Goal: Task Accomplishment & Management: Use online tool/utility

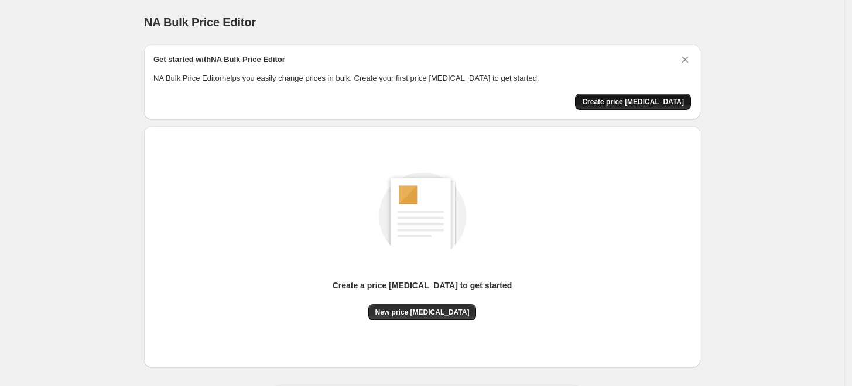
click at [651, 100] on span "Create price change job" at bounding box center [633, 101] width 102 height 9
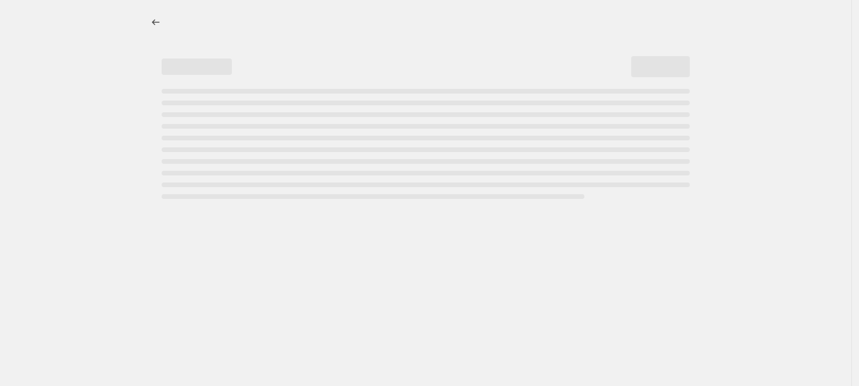
select select "percentage"
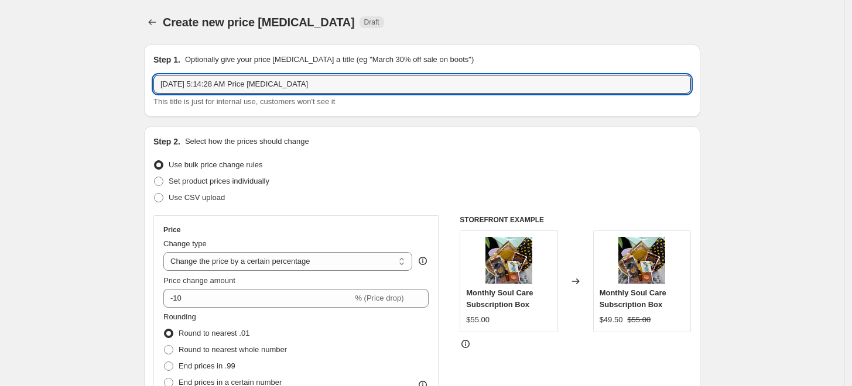
drag, startPoint x: 321, startPoint y: 83, endPoint x: 150, endPoint y: 84, distance: 170.4
click at [150, 84] on div "Step 1. Optionally give your price change job a title (eg "March 30% off sale o…" at bounding box center [422, 80] width 556 height 73
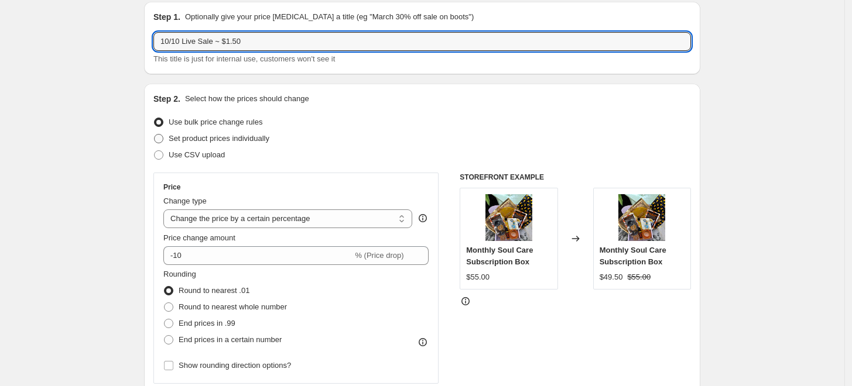
scroll to position [65, 0]
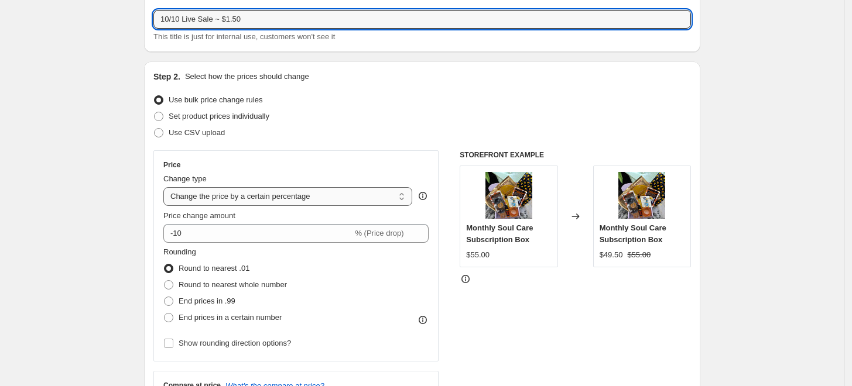
type input "10/10 Live Sale ~ $1.50"
click at [303, 198] on select "Change the price to a certain amount Change the price by a certain amount Chang…" at bounding box center [287, 196] width 249 height 19
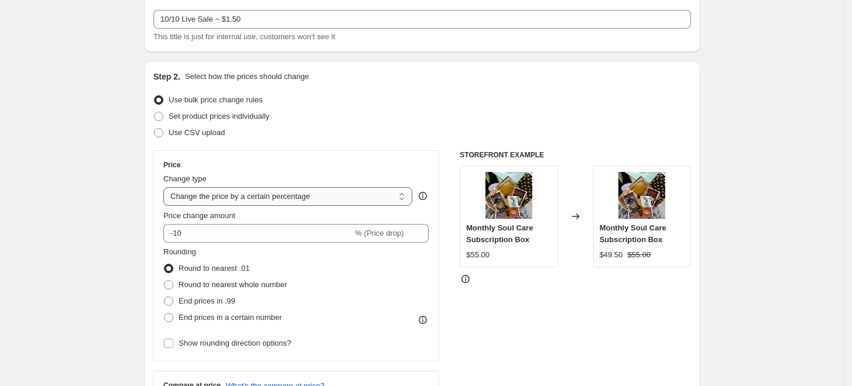
select select "to"
click at [166, 187] on select "Change the price to a certain amount Change the price by a certain amount Chang…" at bounding box center [287, 196] width 249 height 19
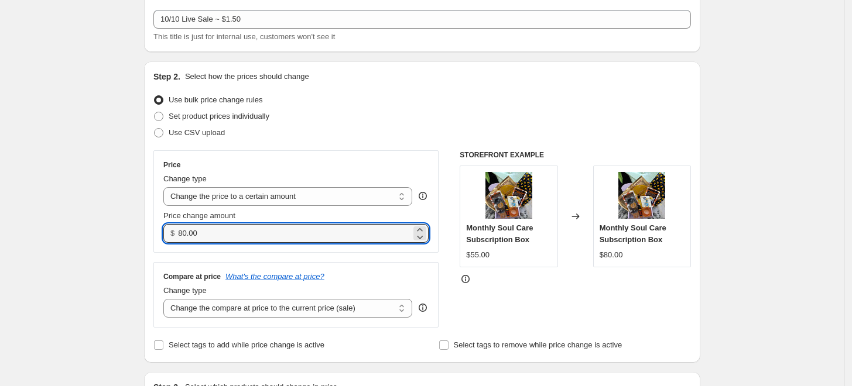
drag, startPoint x: 268, startPoint y: 232, endPoint x: 147, endPoint y: 232, distance: 121.2
click at [147, 232] on div "Step 2. Select how the prices should change Use bulk price change rules Set pro…" at bounding box center [422, 212] width 556 height 302
type input "1.50"
click at [362, 135] on div "Use CSV upload" at bounding box center [422, 133] width 538 height 16
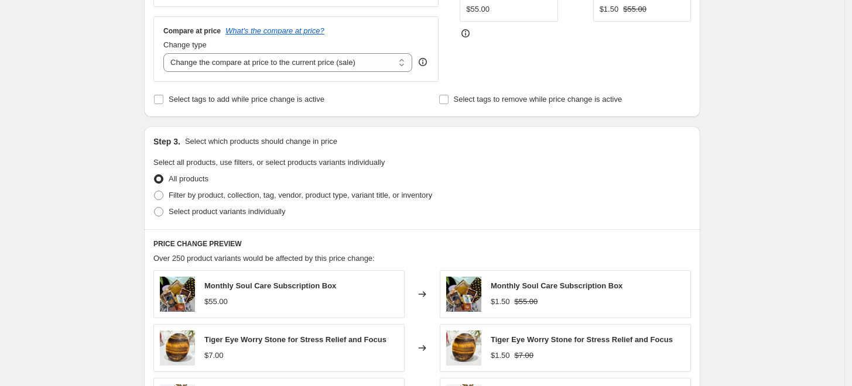
scroll to position [325, 0]
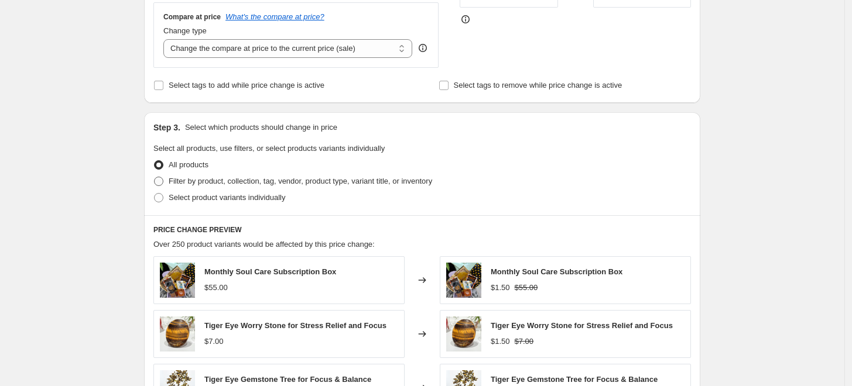
click at [163, 182] on span at bounding box center [158, 181] width 9 height 9
click at [155, 177] on input "Filter by product, collection, tag, vendor, product type, variant title, or inv…" at bounding box center [154, 177] width 1 height 1
radio input "true"
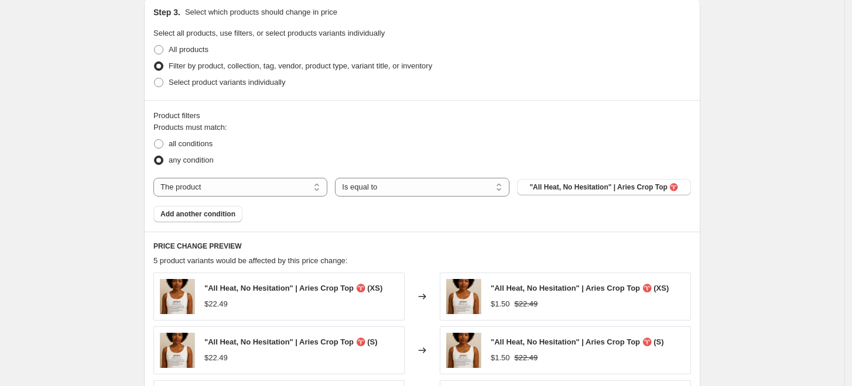
scroll to position [455, 0]
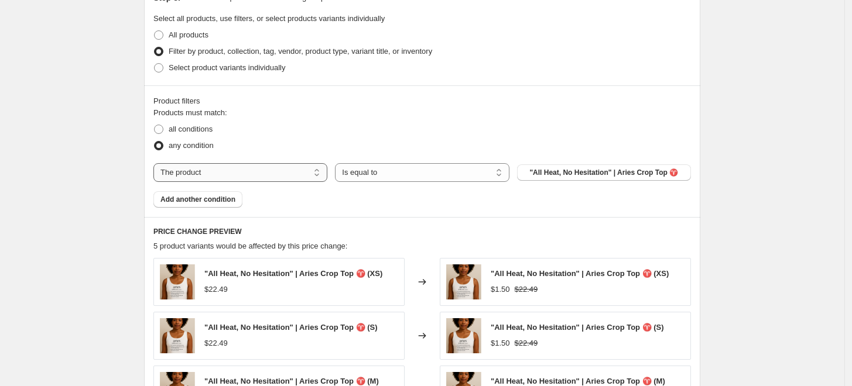
click at [323, 178] on select "The product The product's collection The product's tag The product's vendor The…" at bounding box center [240, 172] width 174 height 19
select select "collection"
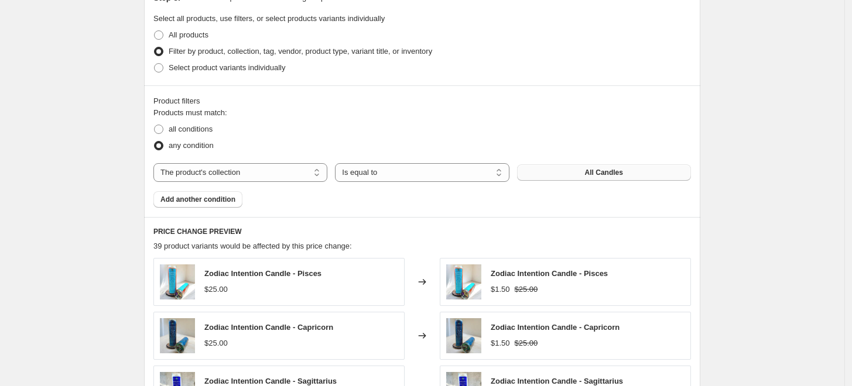
click at [598, 174] on span "All Candles" at bounding box center [604, 172] width 38 height 9
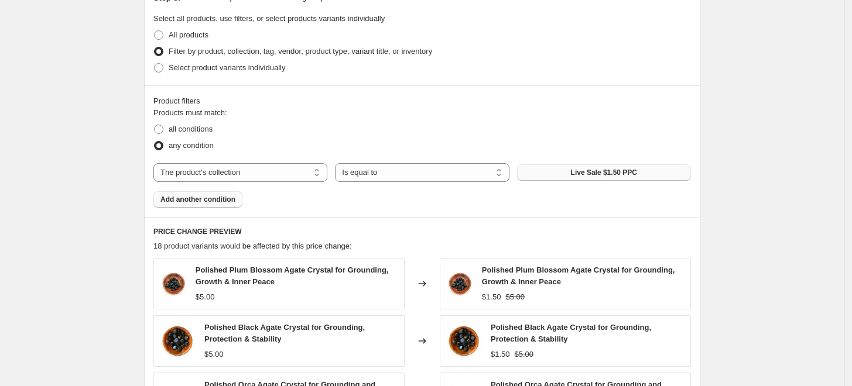
click at [217, 200] on span "Add another condition" at bounding box center [197, 199] width 75 height 9
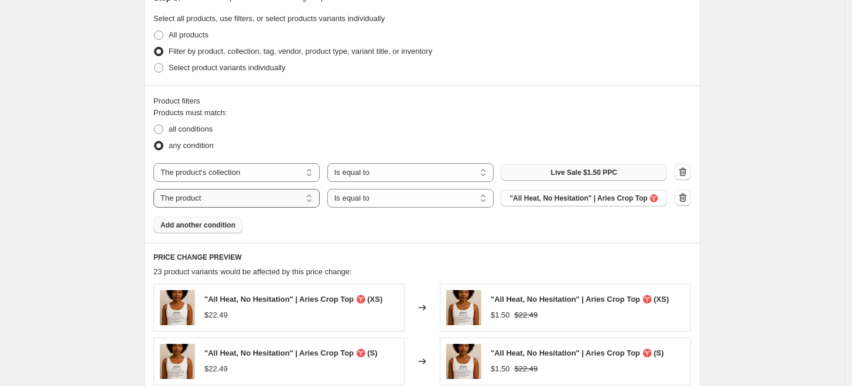
click at [307, 200] on select "The product The product's collection The product's tag The product's vendor The…" at bounding box center [236, 198] width 166 height 19
select select "collection"
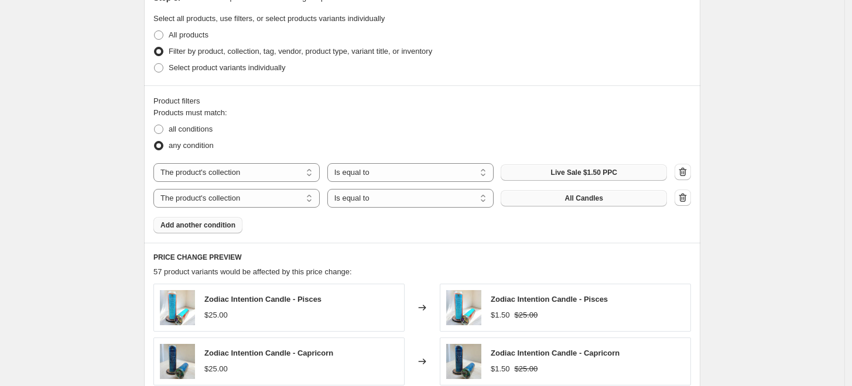
click at [581, 197] on span "All Candles" at bounding box center [584, 198] width 38 height 9
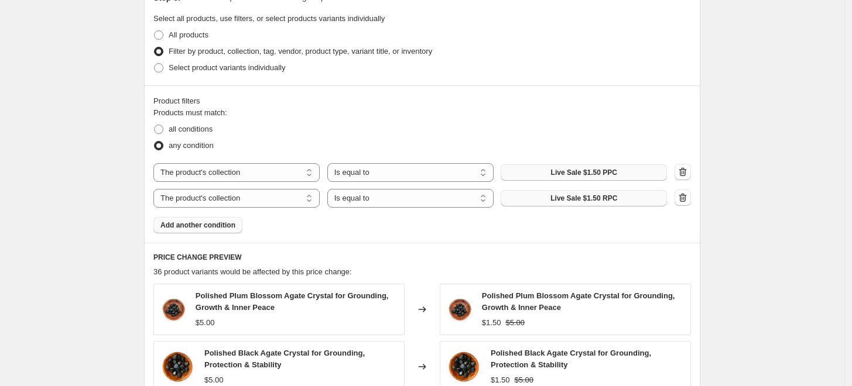
click at [206, 227] on span "Add another condition" at bounding box center [197, 225] width 75 height 9
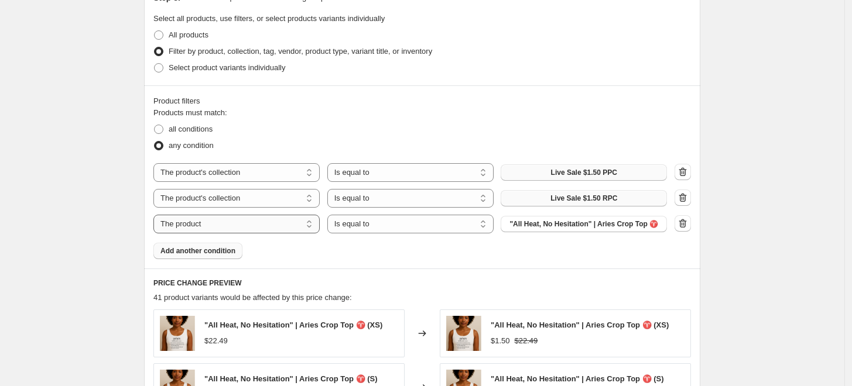
click at [309, 223] on select "The product The product's collection The product's tag The product's vendor The…" at bounding box center [236, 224] width 166 height 19
select select "collection"
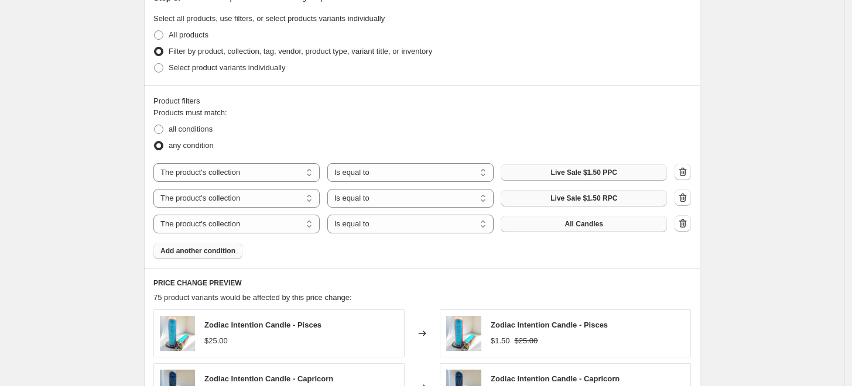
click at [587, 224] on span "All Candles" at bounding box center [584, 224] width 38 height 9
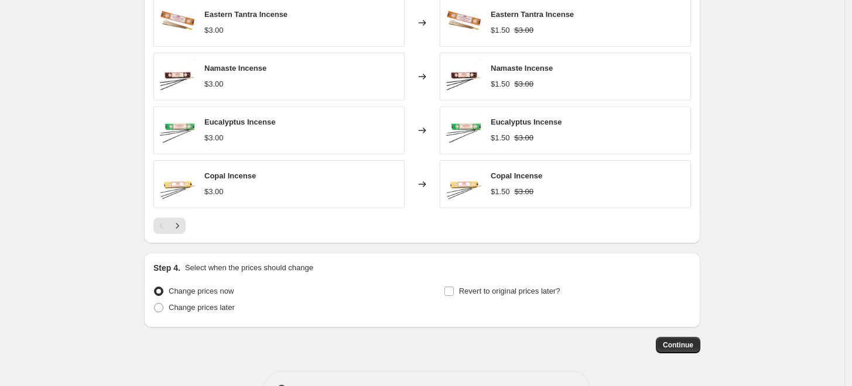
scroll to position [857, 0]
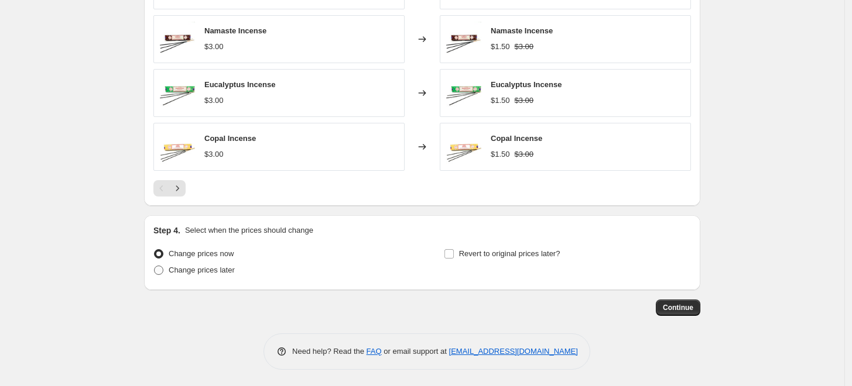
click at [159, 269] on span at bounding box center [158, 270] width 9 height 9
click at [155, 266] on input "Change prices later" at bounding box center [154, 266] width 1 height 1
radio input "true"
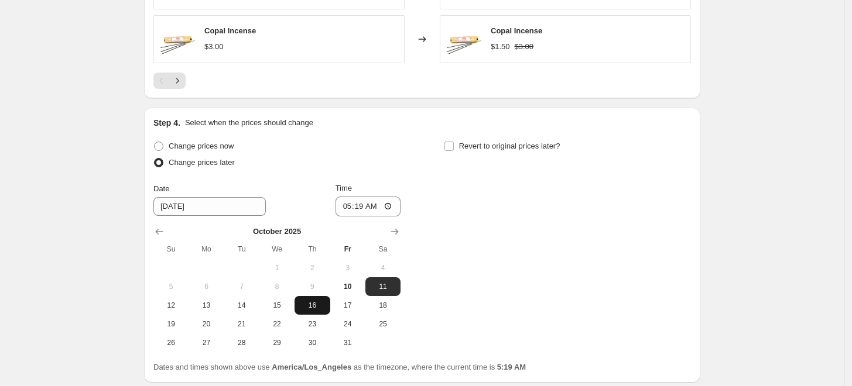
scroll to position [988, 0]
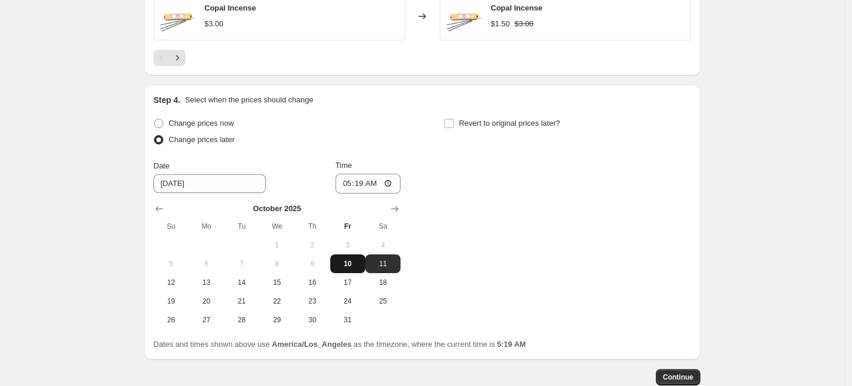
click at [343, 266] on span "10" at bounding box center [348, 263] width 26 height 9
type input "10/10/2025"
click at [351, 183] on input "05:19" at bounding box center [369, 184] width 66 height 20
type input "17:57"
click at [453, 125] on input "Revert to original prices later?" at bounding box center [448, 123] width 9 height 9
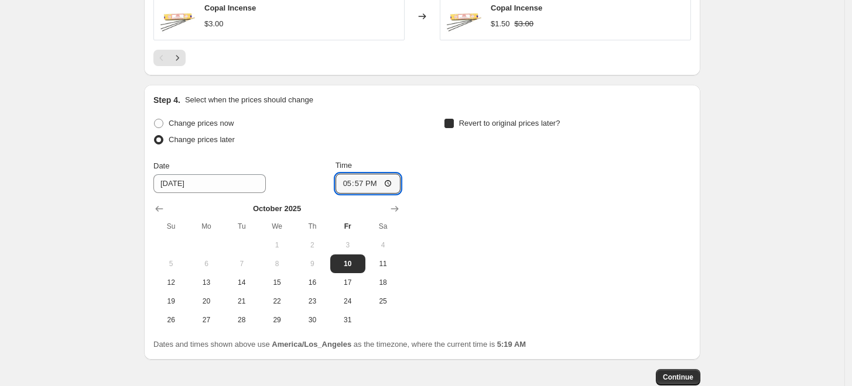
checkbox input "true"
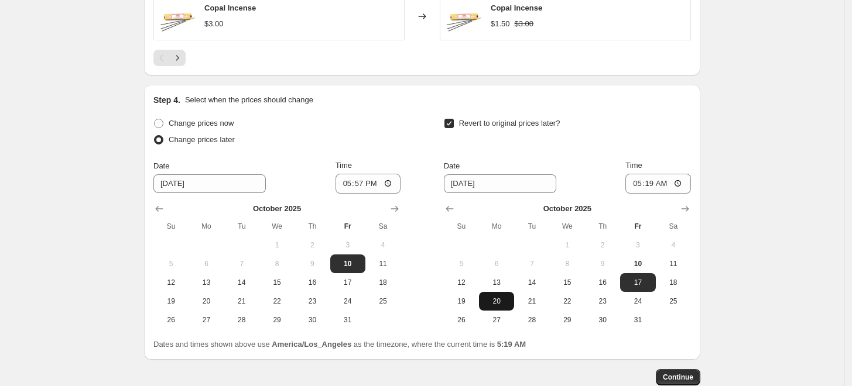
click at [506, 300] on span "20" at bounding box center [497, 301] width 26 height 9
type input "10/20/2025"
click at [635, 183] on input "05:19" at bounding box center [658, 184] width 66 height 20
type input "23:59"
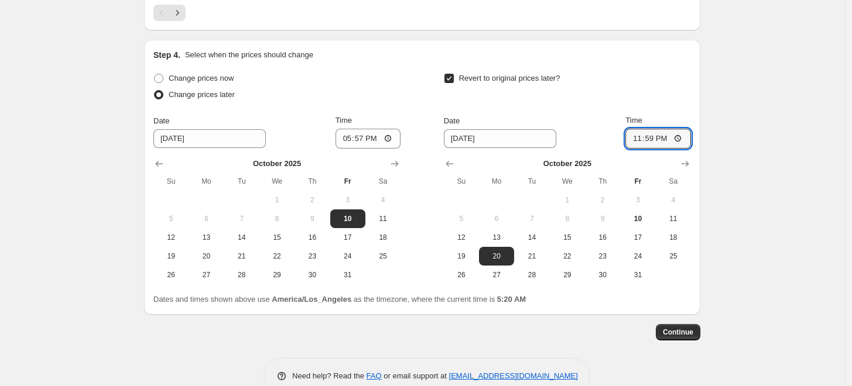
scroll to position [1053, 0]
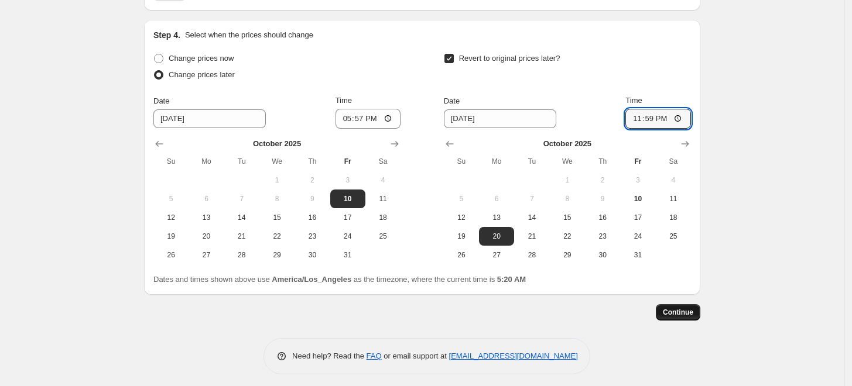
click at [693, 316] on span "Continue" at bounding box center [678, 312] width 30 height 9
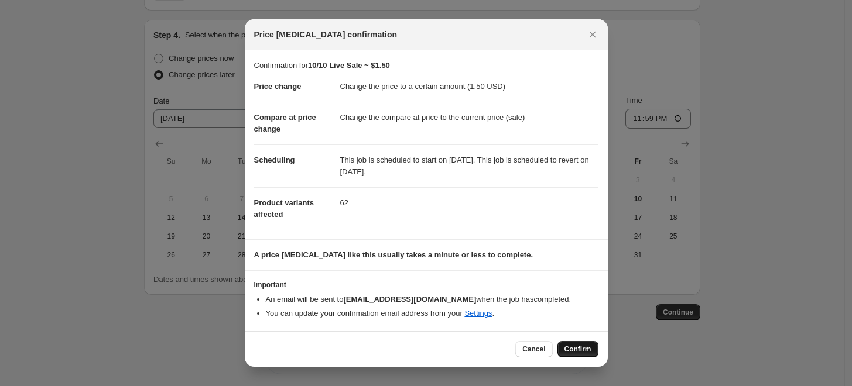
click at [575, 352] on span "Confirm" at bounding box center [577, 349] width 27 height 9
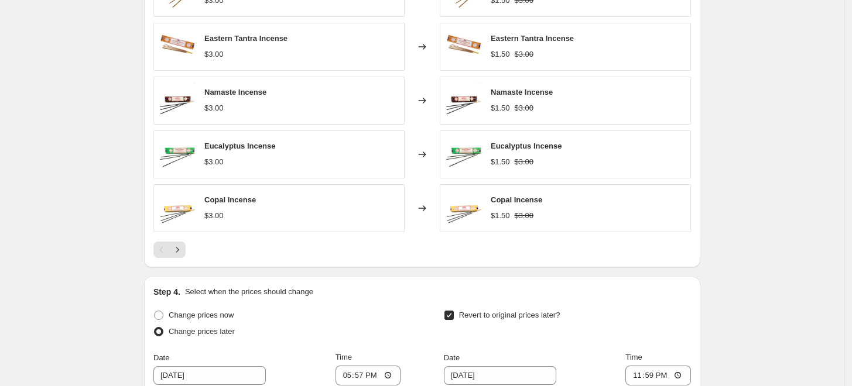
scroll to position [792, 0]
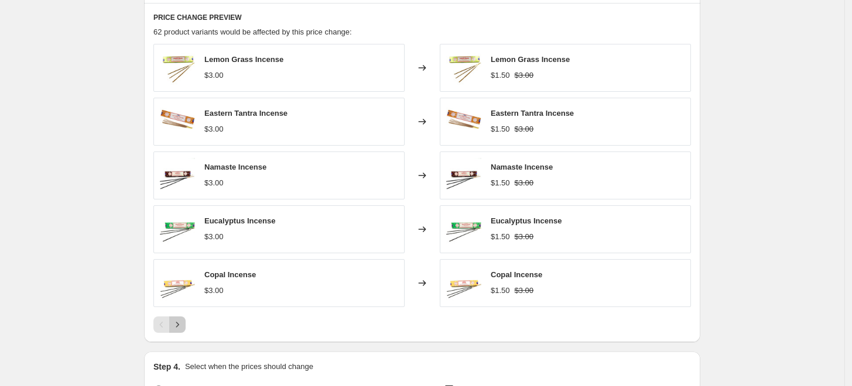
click at [182, 324] on icon "Next" at bounding box center [178, 325] width 12 height 12
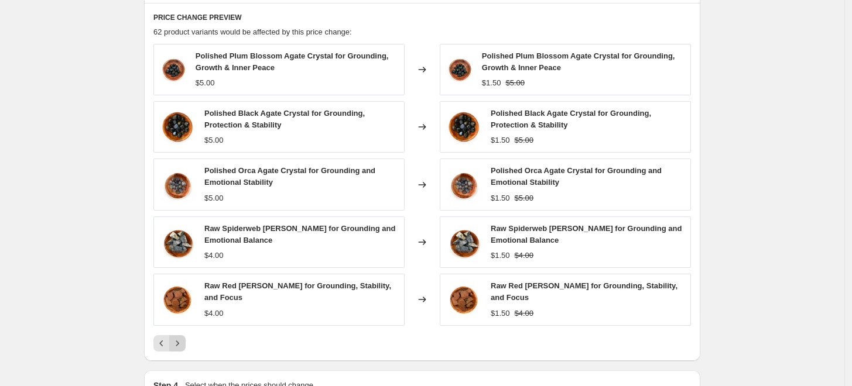
click at [183, 345] on icon "Next" at bounding box center [178, 344] width 12 height 12
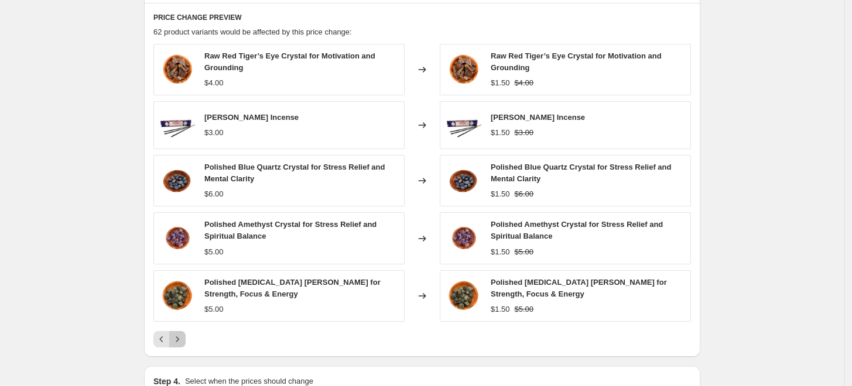
click at [184, 345] on button "Next" at bounding box center [177, 339] width 16 height 16
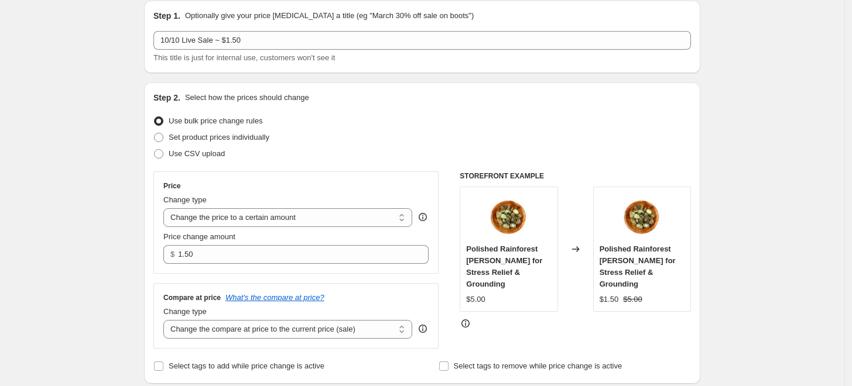
scroll to position [0, 0]
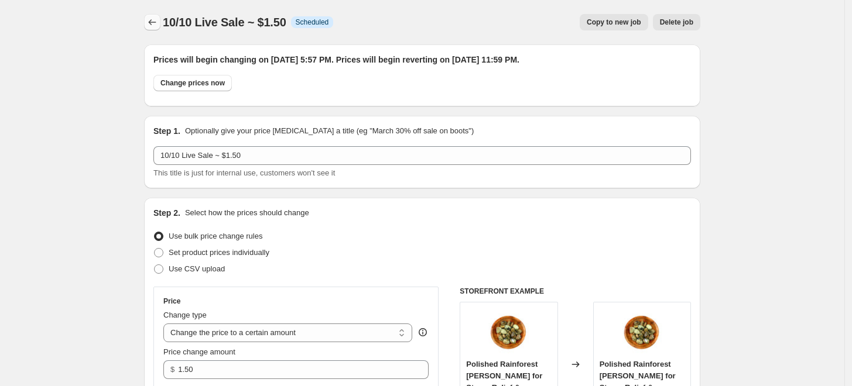
click at [153, 22] on icon "Price change jobs" at bounding box center [153, 22] width 8 height 6
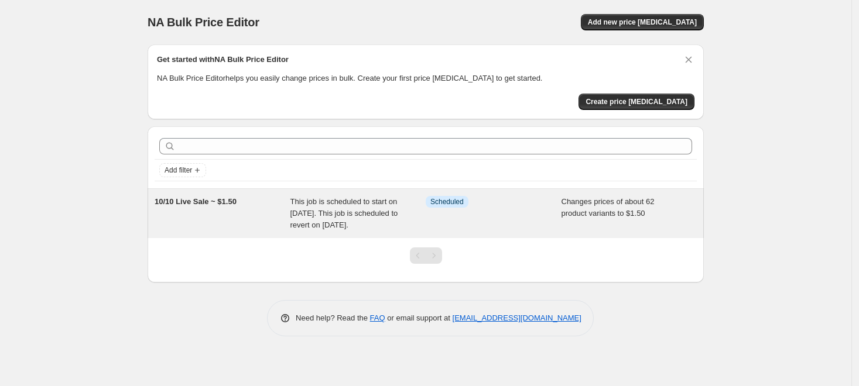
click at [361, 216] on span "This job is scheduled to start on October 10, 2025. This job is scheduled to re…" at bounding box center [344, 213] width 108 height 32
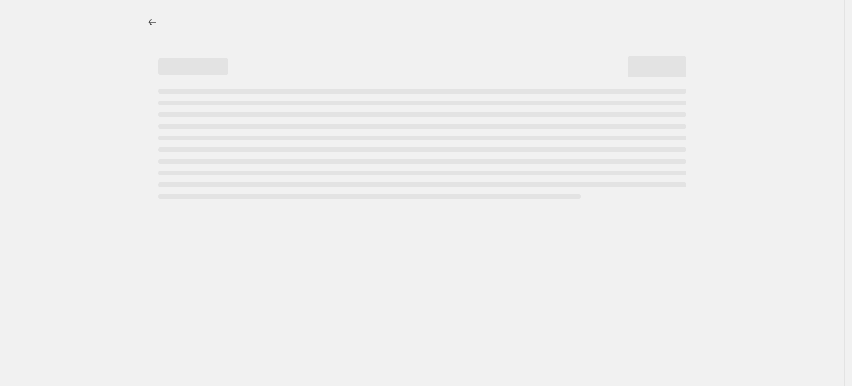
select select "collection"
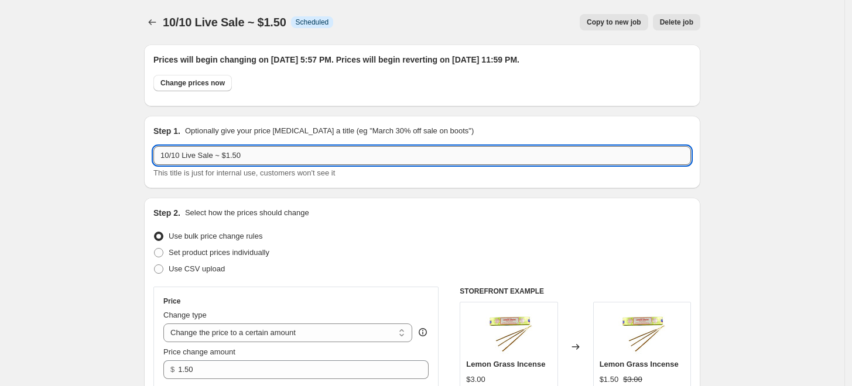
click at [266, 155] on input "10/10 Live Sale ~ $1.50" at bounding box center [422, 155] width 538 height 19
type input "10/10 Live Sale ~ $1.50 (Pocket Stones & Incense)"
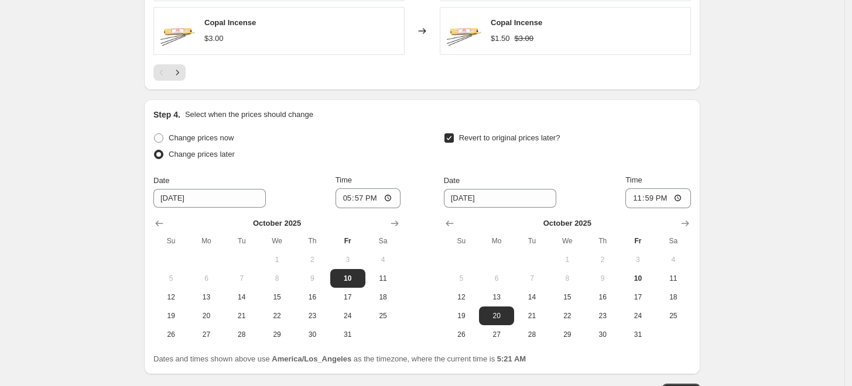
scroll to position [1129, 0]
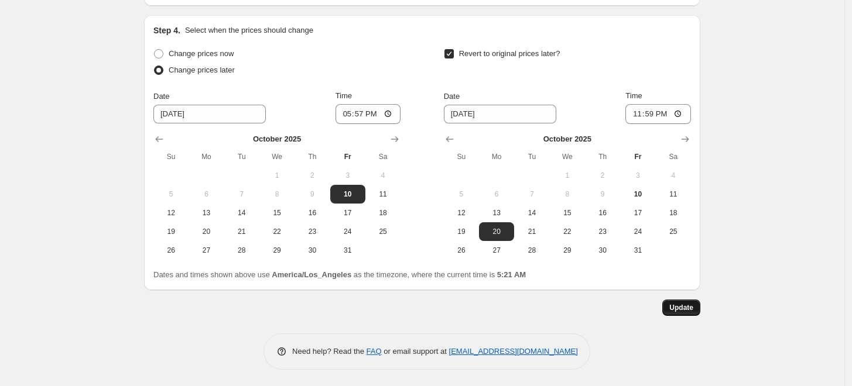
click at [679, 303] on span "Update" at bounding box center [681, 307] width 24 height 9
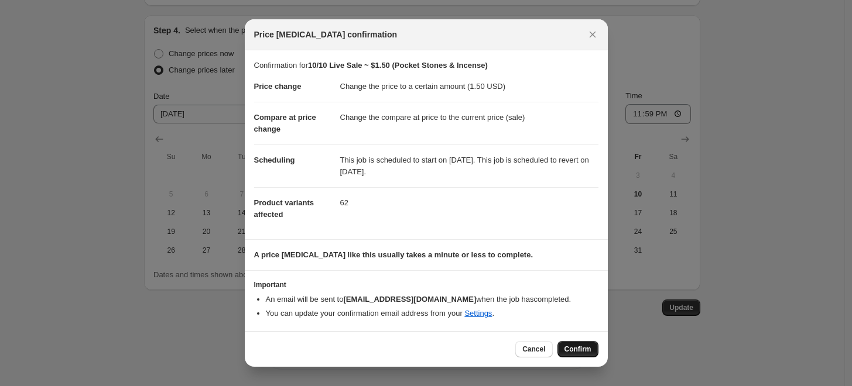
click at [579, 349] on span "Confirm" at bounding box center [577, 349] width 27 height 9
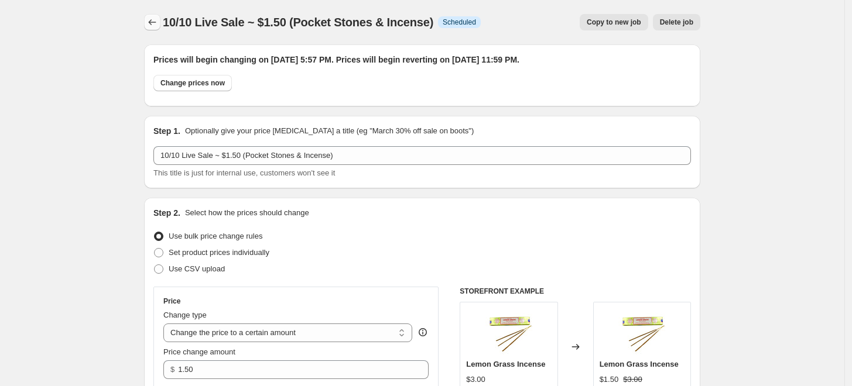
click at [149, 23] on icon "Price change jobs" at bounding box center [152, 22] width 12 height 12
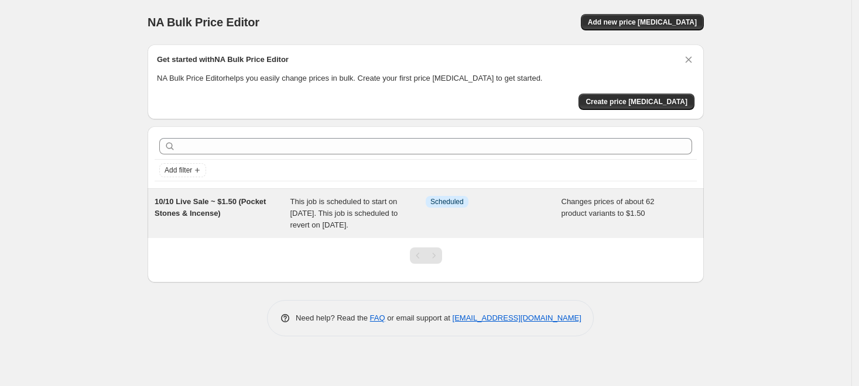
click at [366, 207] on span "This job is scheduled to start on October 10, 2025. This job is scheduled to re…" at bounding box center [344, 213] width 108 height 32
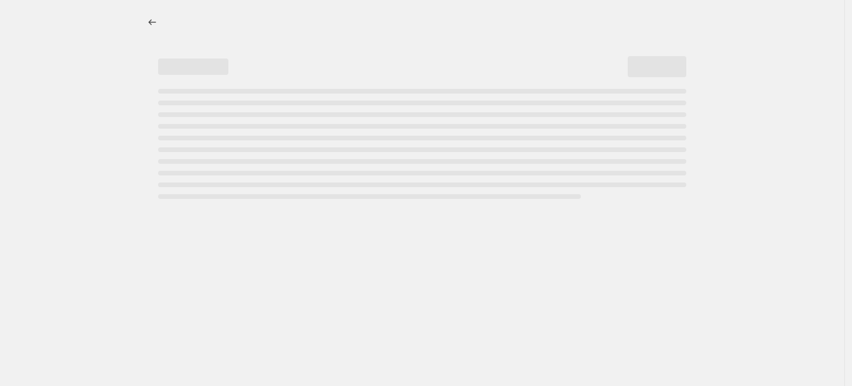
select select "collection"
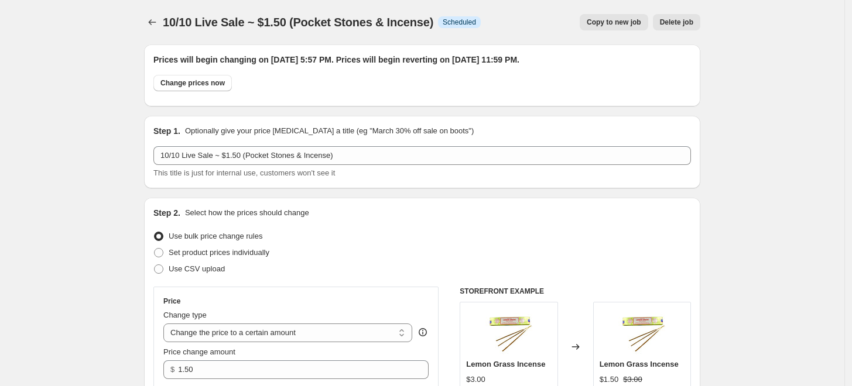
click at [628, 22] on span "Copy to new job" at bounding box center [614, 22] width 54 height 9
select select "collection"
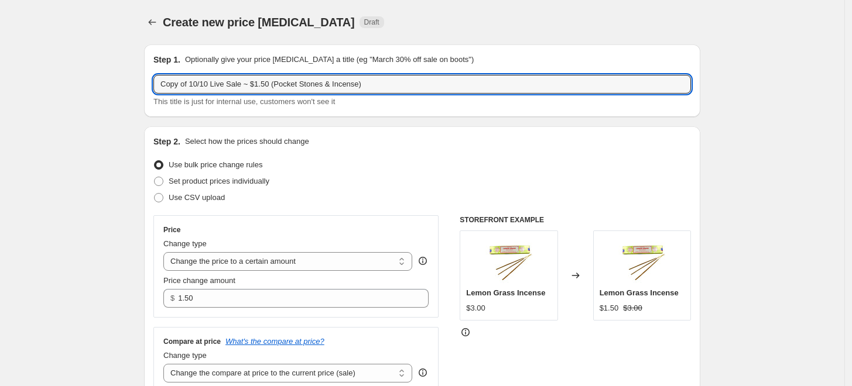
drag, startPoint x: 191, startPoint y: 83, endPoint x: 150, endPoint y: 85, distance: 41.6
click at [150, 85] on div "Step 1. Optionally give your price change job a title (eg "March 30% off sale o…" at bounding box center [422, 80] width 556 height 73
drag, startPoint x: 241, startPoint y: 81, endPoint x: 228, endPoint y: 86, distance: 13.7
click at [228, 86] on input "10/10 Live Sale ~ $1.50 (Pocket Stones & Incense)" at bounding box center [422, 84] width 538 height 19
drag, startPoint x: 244, startPoint y: 84, endPoint x: 328, endPoint y: 83, distance: 83.7
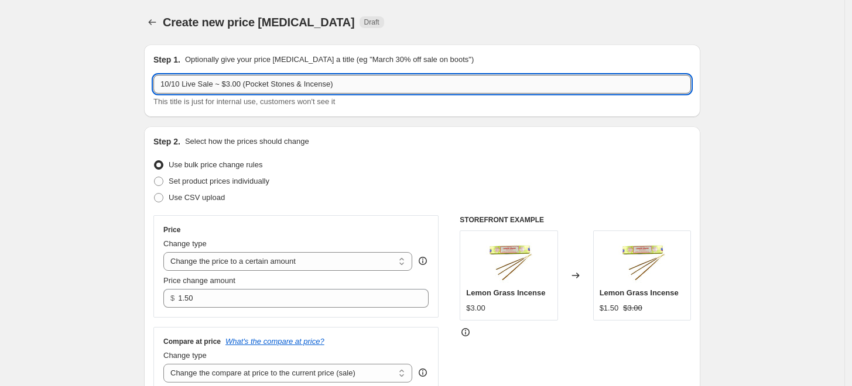
click at [328, 83] on input "10/10 Live Sale ~ $3.00 (Pocket Stones & Incense)" at bounding box center [422, 84] width 538 height 19
type input "10/10 Live Sale ~ $3.00 (Herbs & Mini Hearts)"
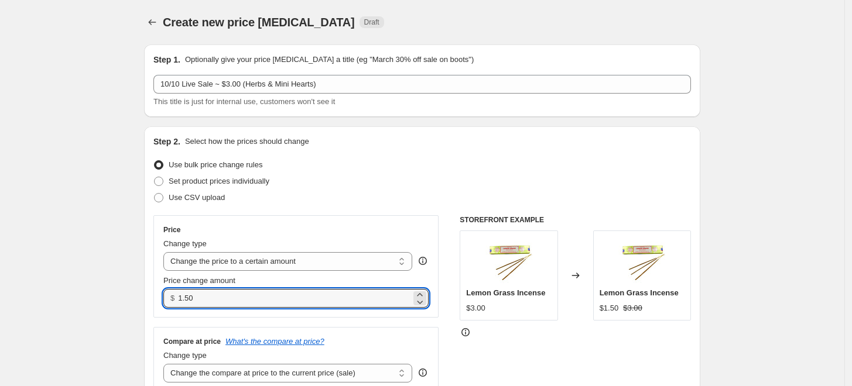
drag, startPoint x: 206, startPoint y: 297, endPoint x: 180, endPoint y: 299, distance: 25.8
click at [180, 299] on div "$ 1.50" at bounding box center [295, 298] width 265 height 19
type input "3.00"
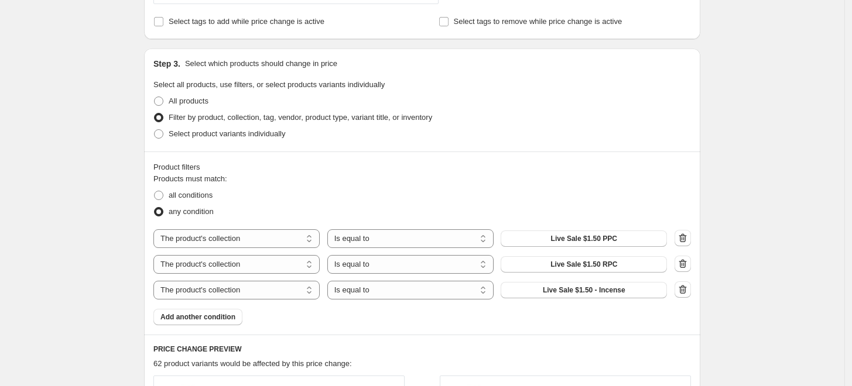
scroll to position [390, 0]
click at [687, 290] on icon "button" at bounding box center [683, 289] width 12 height 12
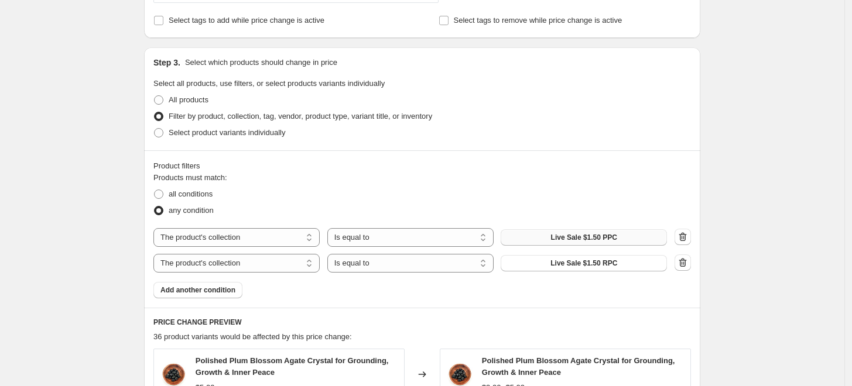
click at [604, 241] on span "Live Sale $1.50 PPC" at bounding box center [584, 237] width 66 height 9
click at [625, 267] on button "Live Sale $1.50 RPC" at bounding box center [584, 263] width 166 height 16
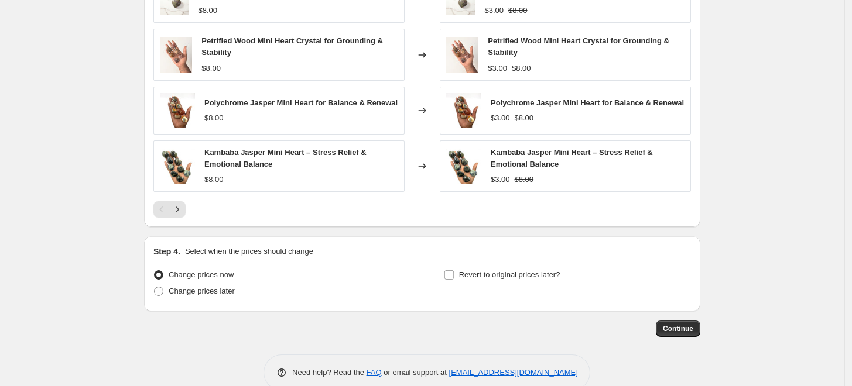
scroll to position [847, 0]
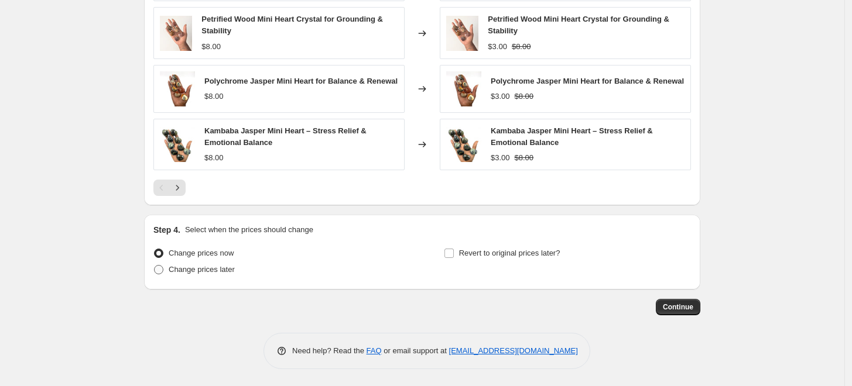
click at [161, 271] on span at bounding box center [158, 269] width 9 height 9
click at [155, 266] on input "Change prices later" at bounding box center [154, 265] width 1 height 1
radio input "true"
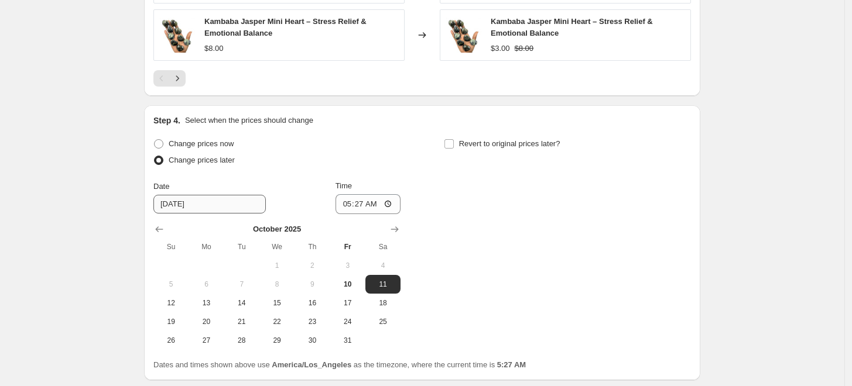
scroll to position [977, 0]
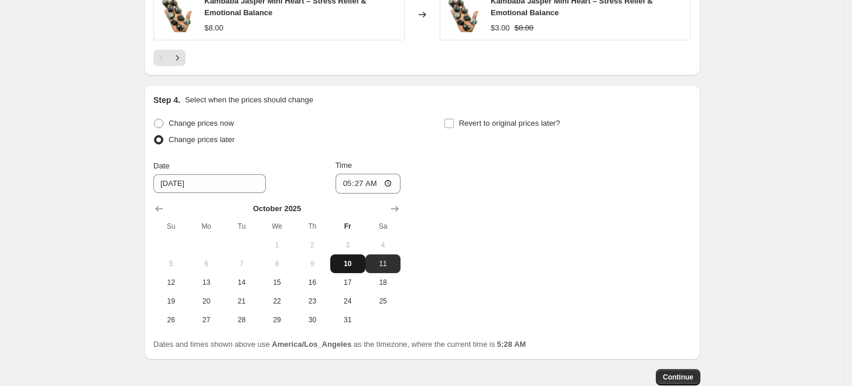
click at [351, 262] on span "10" at bounding box center [348, 263] width 26 height 9
type input "10/10/2025"
click at [348, 183] on input "05:27" at bounding box center [369, 184] width 66 height 20
type input "17:57"
click at [450, 124] on input "Revert to original prices later?" at bounding box center [448, 123] width 9 height 9
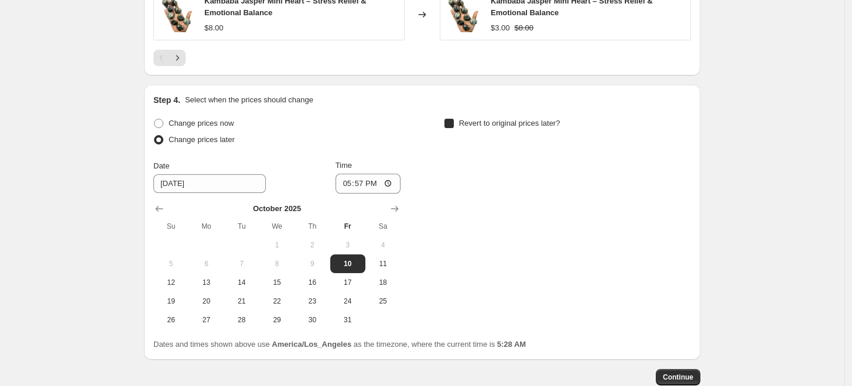
checkbox input "true"
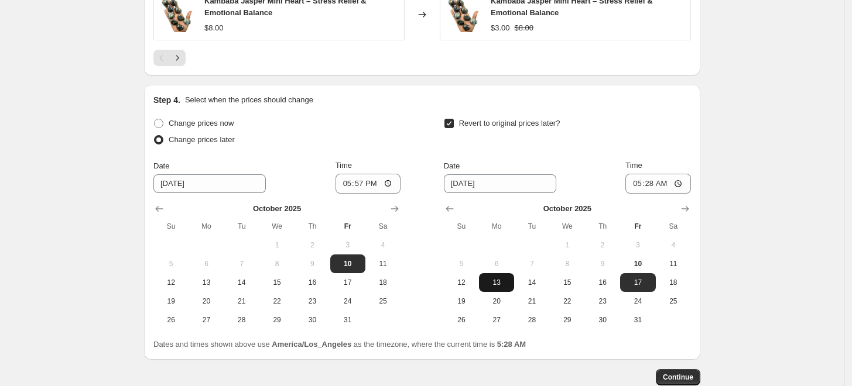
click at [496, 283] on span "13" at bounding box center [497, 282] width 26 height 9
type input "10/13/2025"
click at [635, 184] on input "05:28" at bounding box center [658, 184] width 66 height 20
type input "23:59"
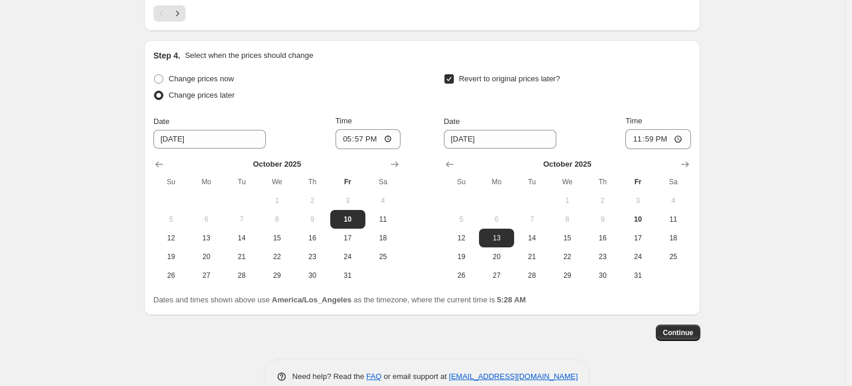
scroll to position [1042, 0]
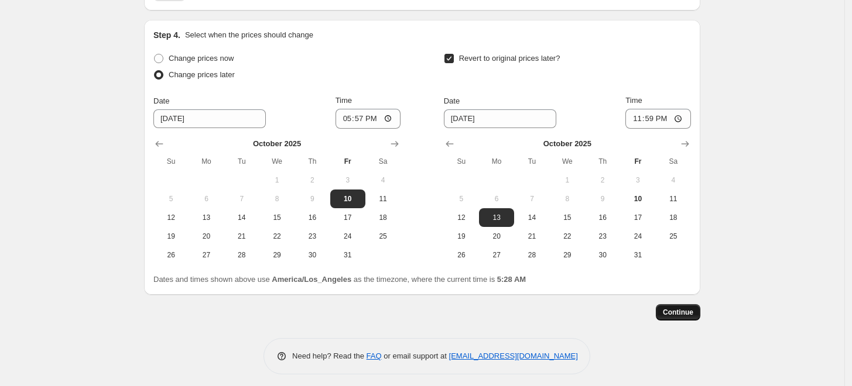
click at [693, 313] on span "Continue" at bounding box center [678, 312] width 30 height 9
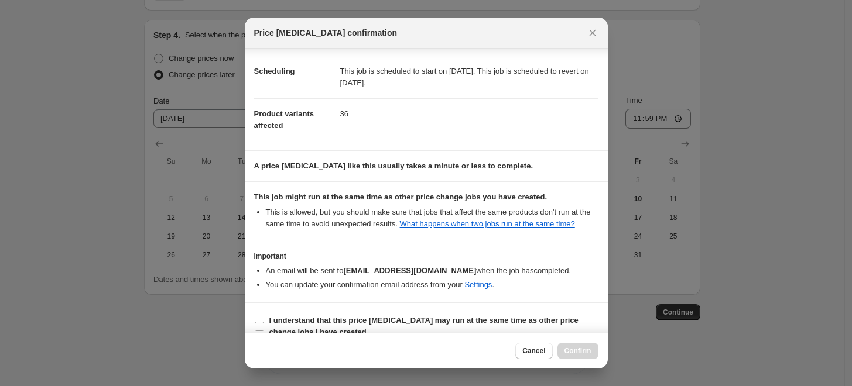
scroll to position [103, 0]
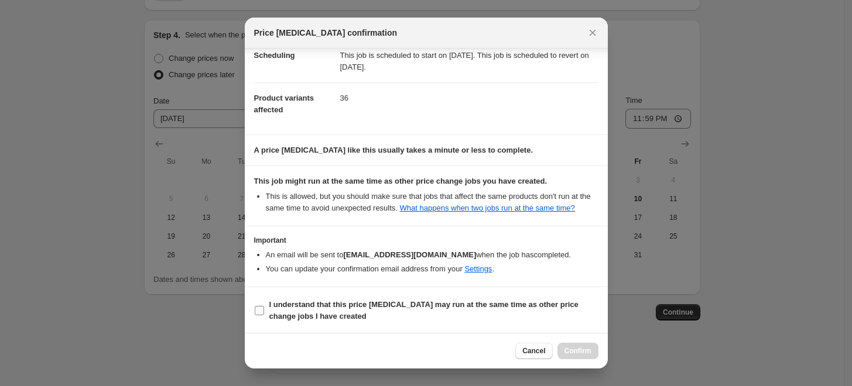
click at [261, 309] on input "I understand that this price change job may run at the same time as other price…" at bounding box center [259, 310] width 9 height 9
checkbox input "true"
click at [587, 351] on span "Confirm" at bounding box center [577, 351] width 27 height 9
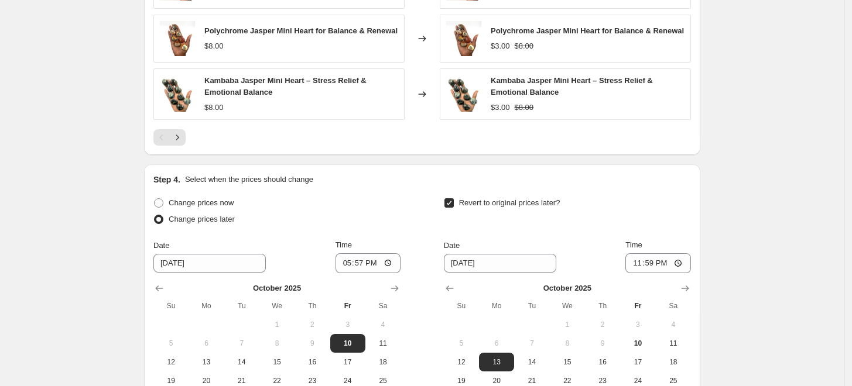
scroll to position [923, 0]
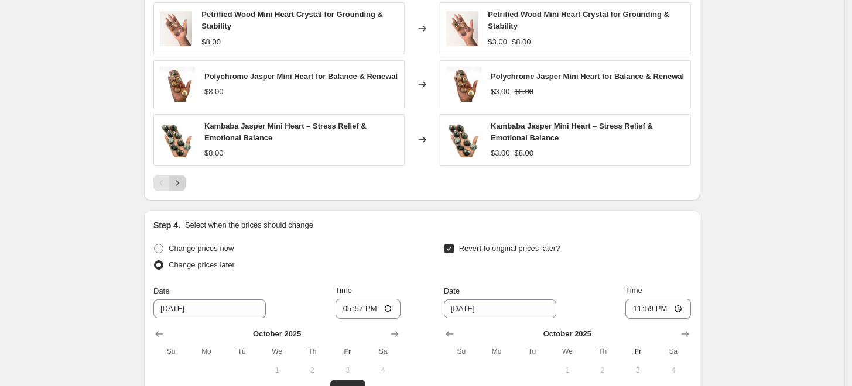
click at [180, 180] on icon "Next" at bounding box center [178, 183] width 12 height 12
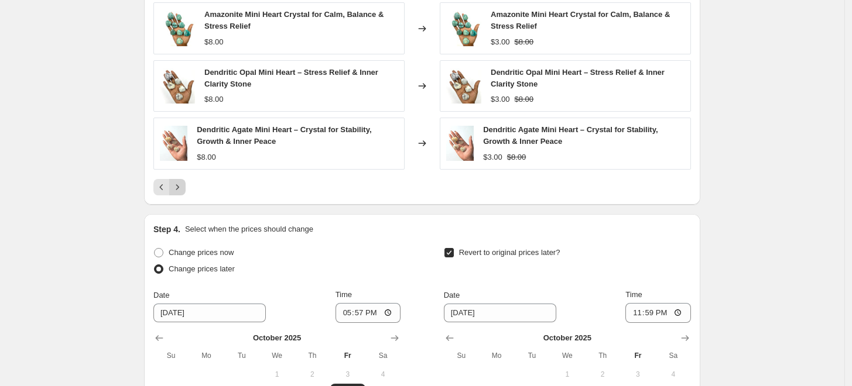
click at [179, 186] on icon "Next" at bounding box center [177, 186] width 3 height 5
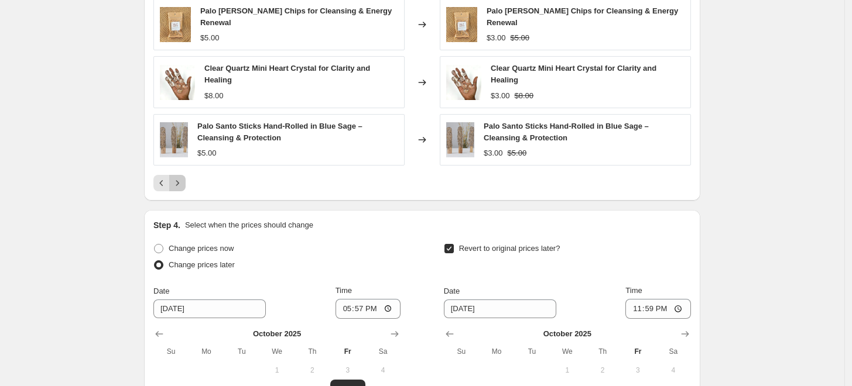
click at [182, 186] on icon "Next" at bounding box center [178, 183] width 12 height 12
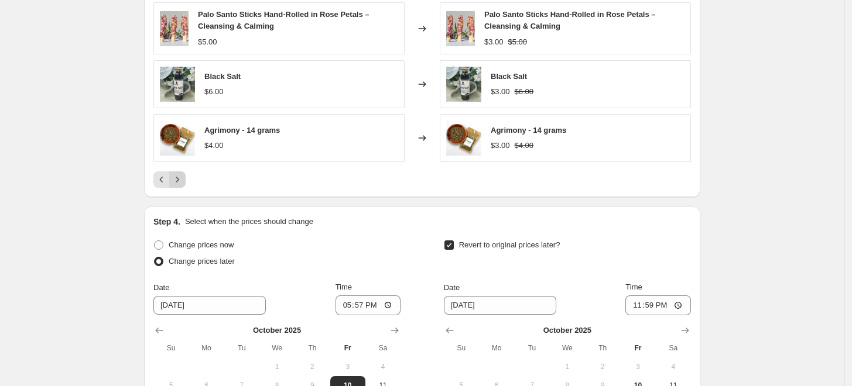
click at [182, 177] on icon "Next" at bounding box center [178, 180] width 12 height 12
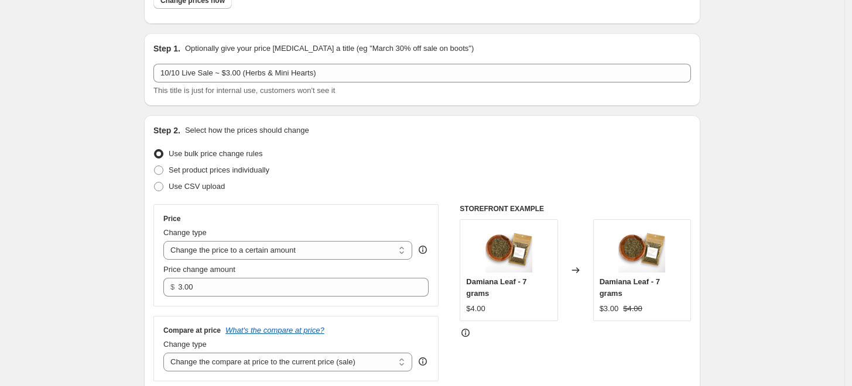
scroll to position [0, 0]
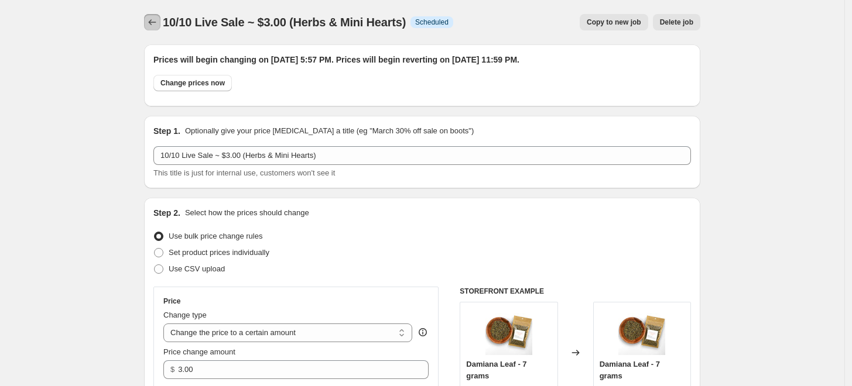
click at [156, 23] on icon "Price change jobs" at bounding box center [152, 22] width 12 height 12
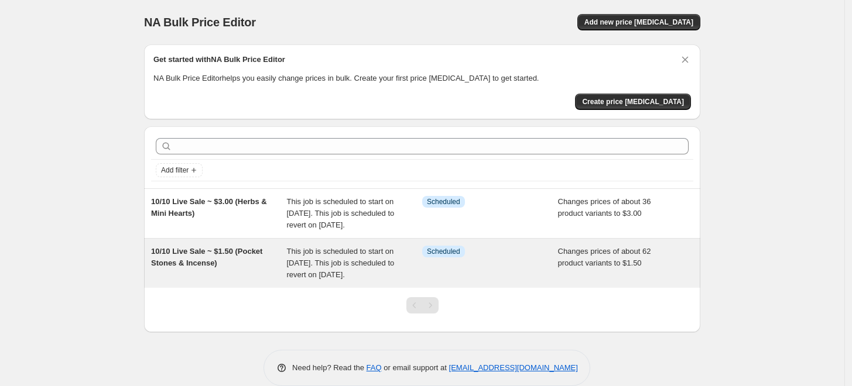
click at [238, 263] on span "10/10 Live Sale ~ $1.50 (Pocket Stones & Incense)" at bounding box center [206, 257] width 111 height 20
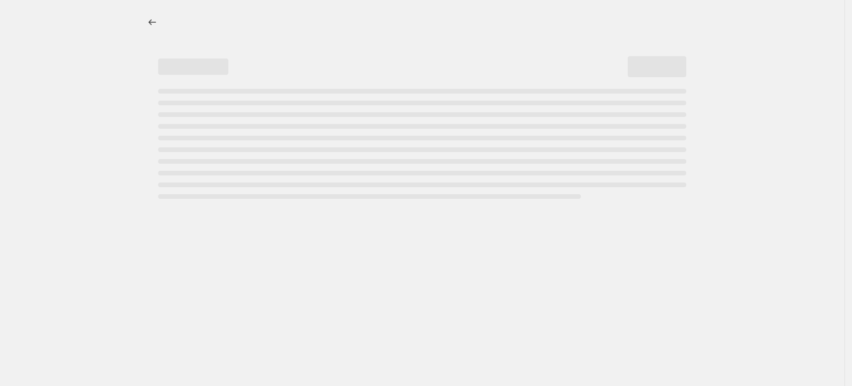
select select "collection"
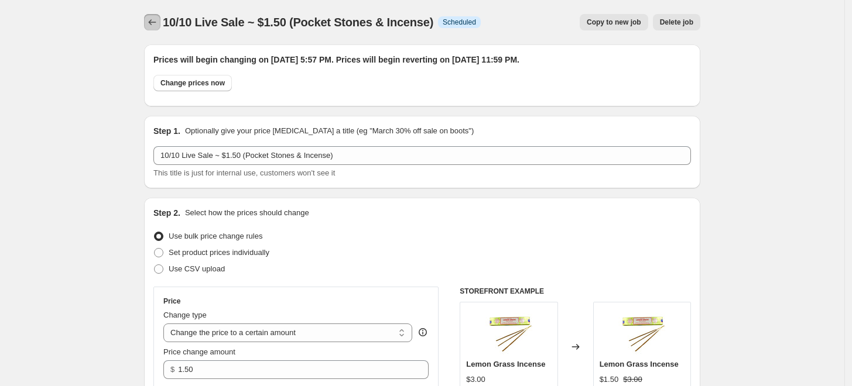
click at [156, 22] on icon "Price change jobs" at bounding box center [152, 22] width 12 height 12
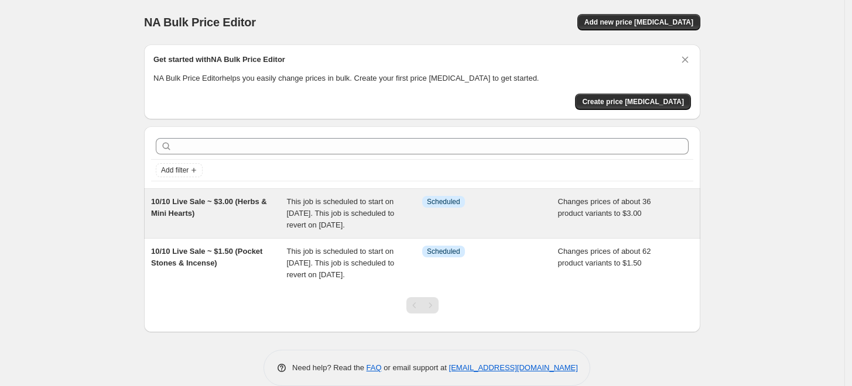
click at [281, 226] on div "10/10 Live Sale ~ $3.00 (Herbs & Mini Hearts)" at bounding box center [219, 213] width 136 height 35
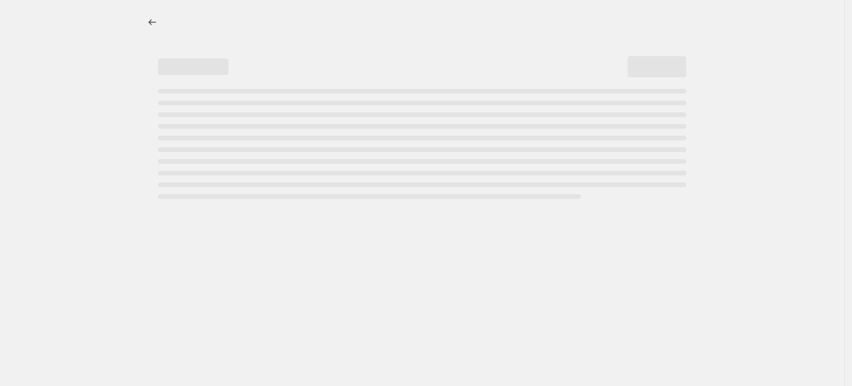
select select "collection"
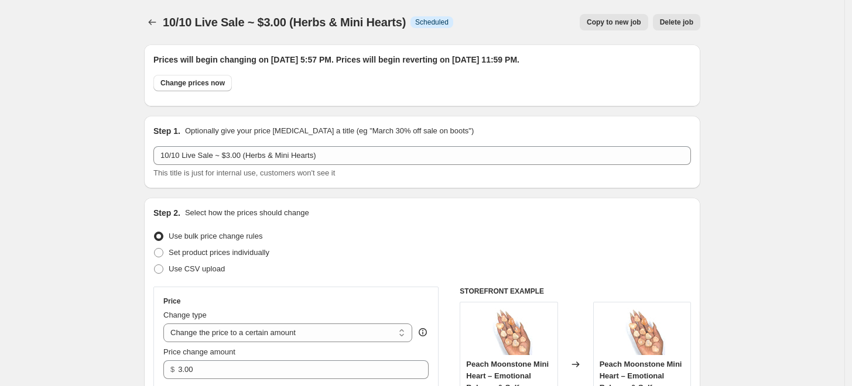
click at [617, 23] on span "Copy to new job" at bounding box center [614, 22] width 54 height 9
select select "collection"
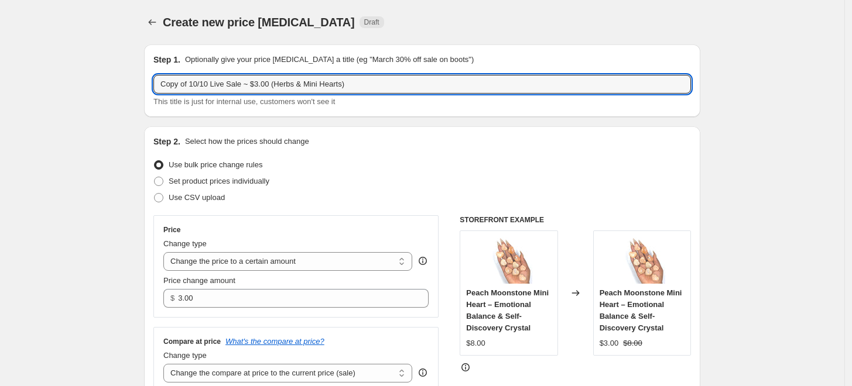
drag, startPoint x: 191, startPoint y: 82, endPoint x: 156, endPoint y: 87, distance: 35.4
click at [156, 87] on div "Step 1. Optionally give your price change job a title (eg "March 30% off sale o…" at bounding box center [422, 80] width 556 height 73
click at [230, 85] on input "10/10 Live Sale ~ $3.00 (Herbs & Mini Hearts)" at bounding box center [422, 84] width 538 height 19
drag, startPoint x: 268, startPoint y: 83, endPoint x: 248, endPoint y: 87, distance: 20.3
click at [248, 87] on input "10/10 Live Sale ~ $5.00 (Herbs & Mini Hearts)" at bounding box center [422, 84] width 538 height 19
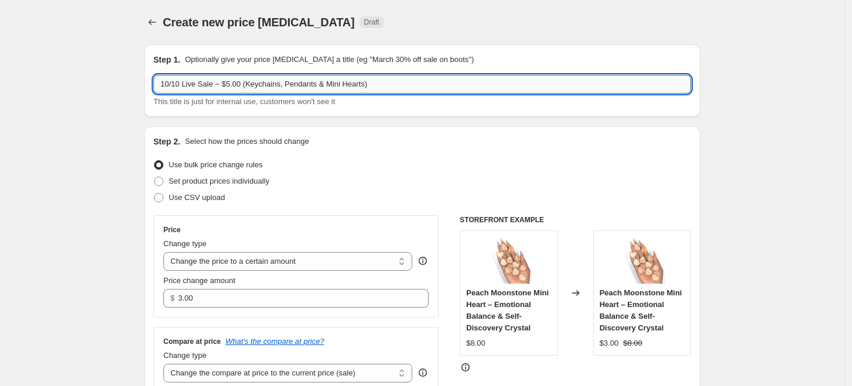
drag, startPoint x: 326, startPoint y: 83, endPoint x: 364, endPoint y: 78, distance: 37.8
click at [364, 78] on input "10/10 Live Sale ~ $5.00 (Keychains, Pendants & Mini Hearts)" at bounding box center [422, 84] width 538 height 19
type input "10/10 Live Sale ~ $5.00 (Keychains, Pendants & Resin)"
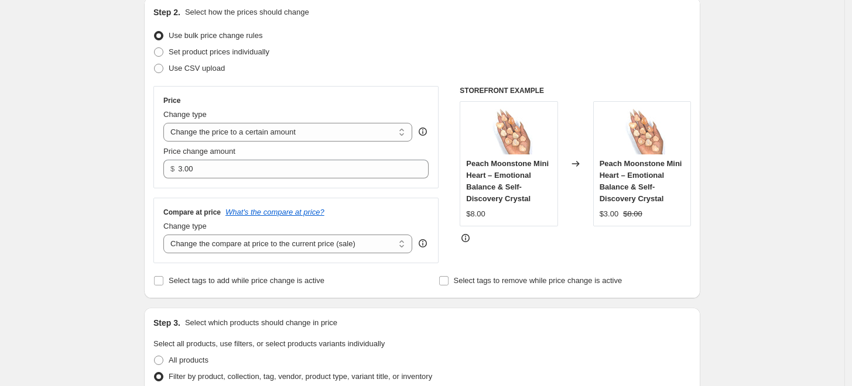
scroll to position [130, 0]
click at [180, 165] on div "$ 3.00" at bounding box center [295, 168] width 265 height 19
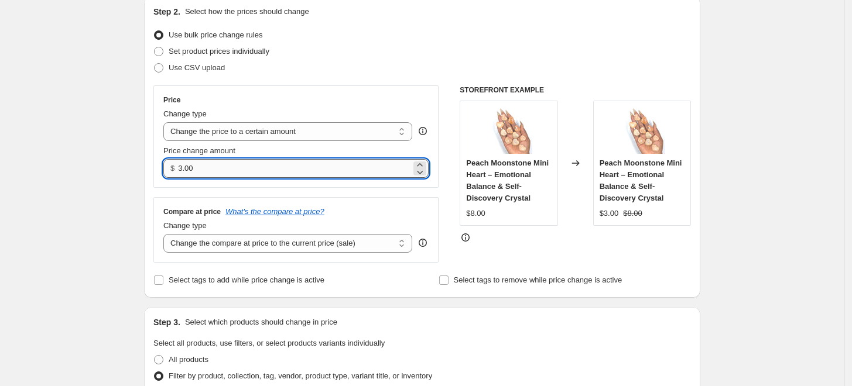
click at [182, 165] on input "3.00" at bounding box center [294, 168] width 232 height 19
type input "5.00"
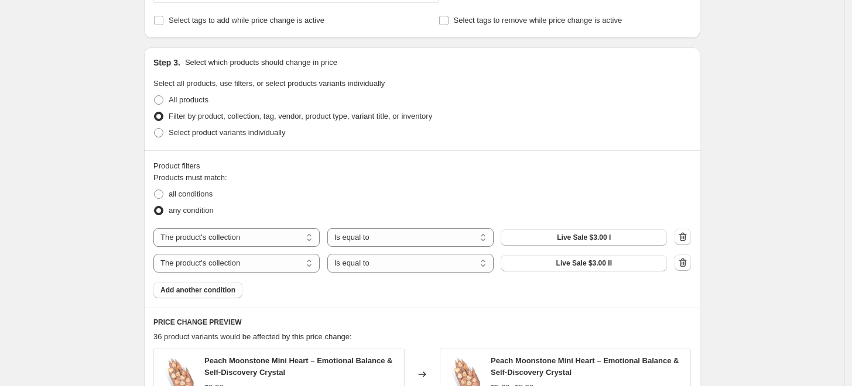
scroll to position [455, 0]
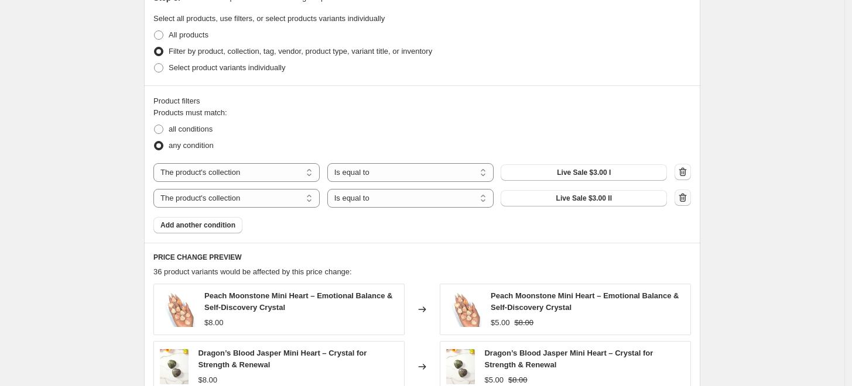
click at [687, 198] on icon "button" at bounding box center [683, 198] width 8 height 9
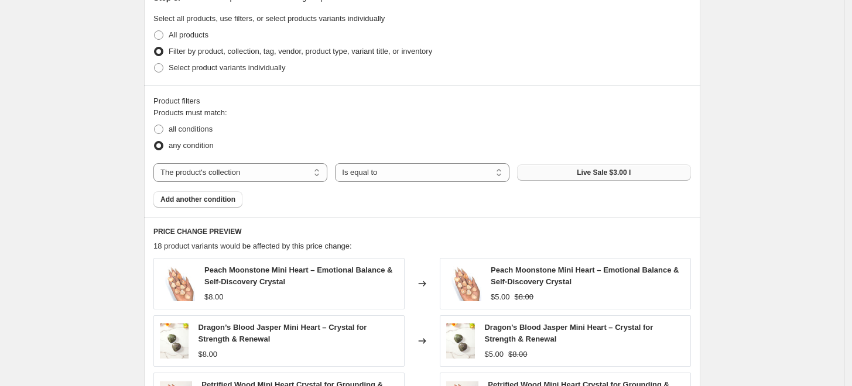
click at [586, 174] on span "Live Sale $3.00 I" at bounding box center [604, 172] width 54 height 9
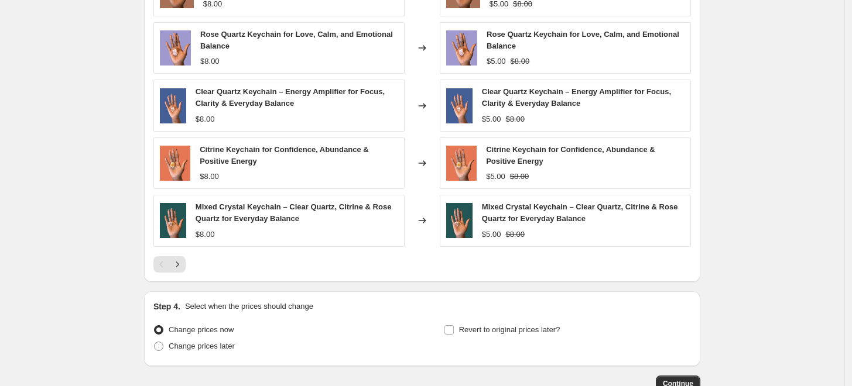
scroll to position [781, 0]
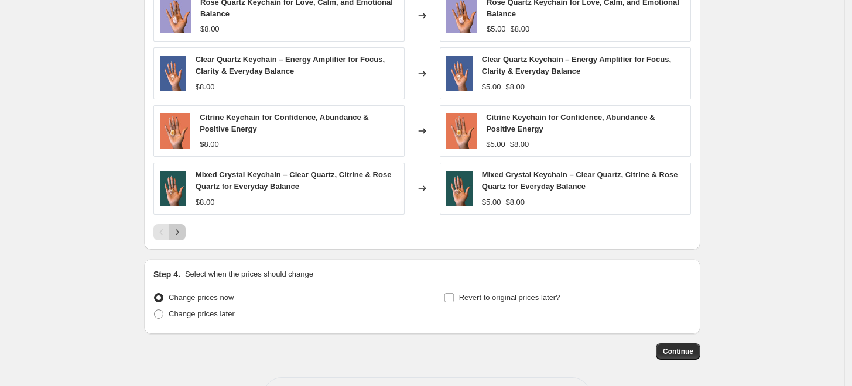
click at [183, 234] on icon "Next" at bounding box center [178, 233] width 12 height 12
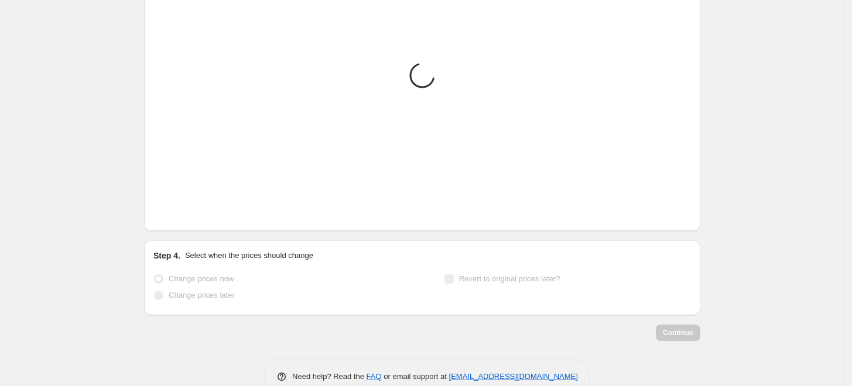
scroll to position [768, 0]
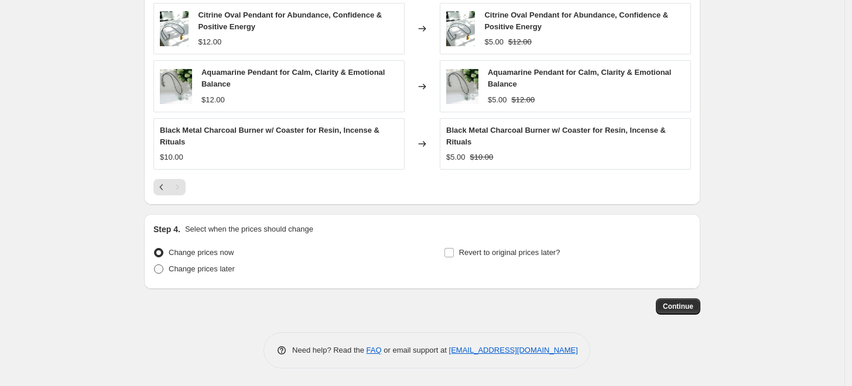
click at [163, 270] on span at bounding box center [158, 269] width 9 height 9
click at [155, 265] on input "Change prices later" at bounding box center [154, 265] width 1 height 1
radio input "true"
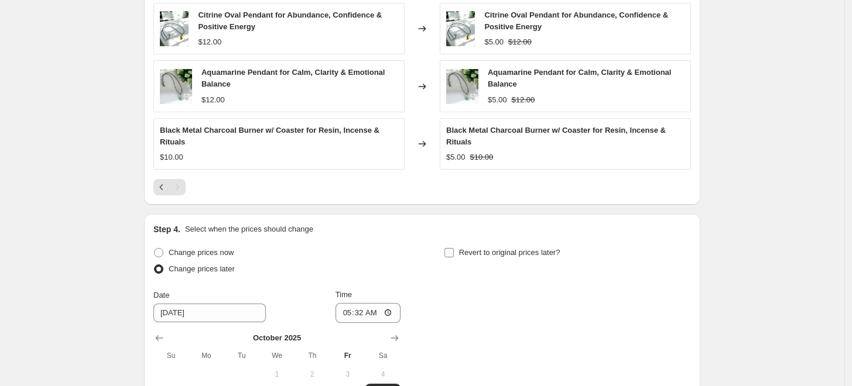
click at [451, 251] on input "Revert to original prices later?" at bounding box center [448, 252] width 9 height 9
checkbox input "true"
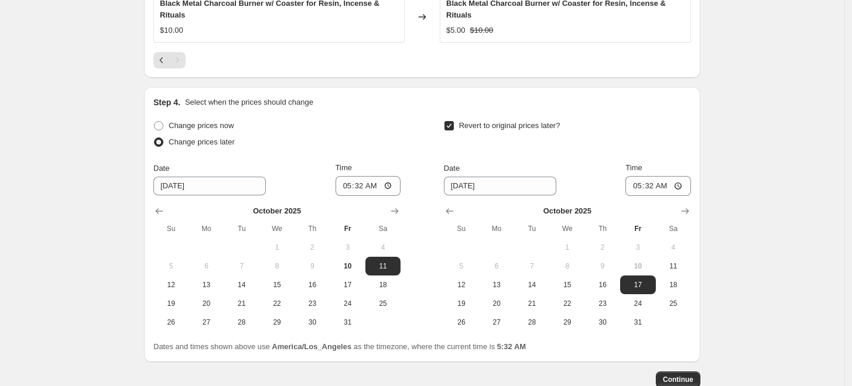
scroll to position [898, 0]
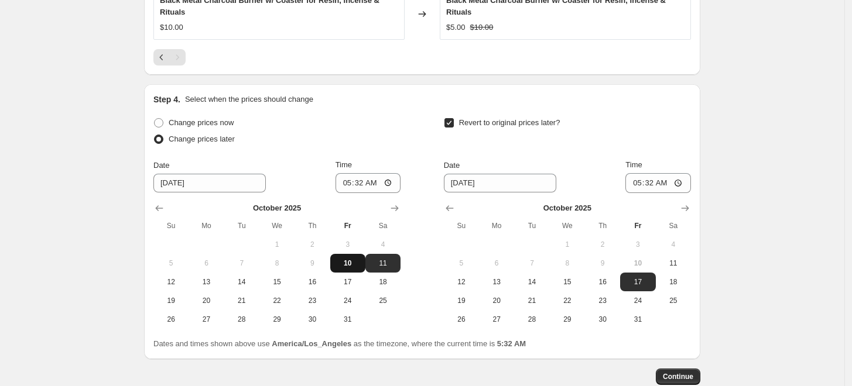
click at [353, 263] on span "10" at bounding box center [348, 263] width 26 height 9
type input "10/10/2025"
click at [358, 183] on input "05:32" at bounding box center [369, 183] width 66 height 20
type input "17:57"
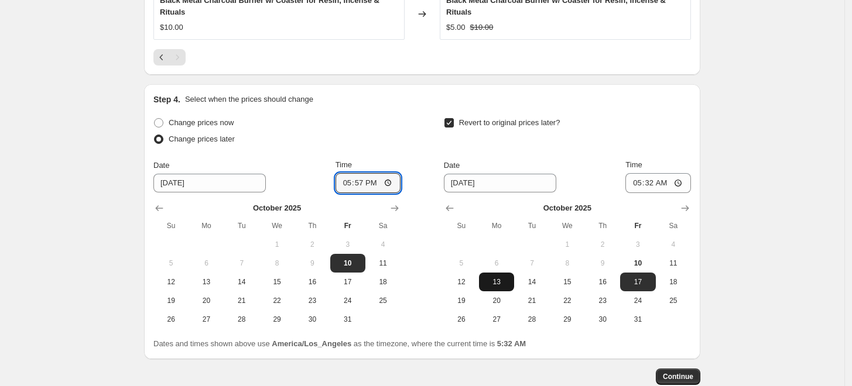
click at [499, 281] on span "13" at bounding box center [497, 282] width 26 height 9
type input "10/13/2025"
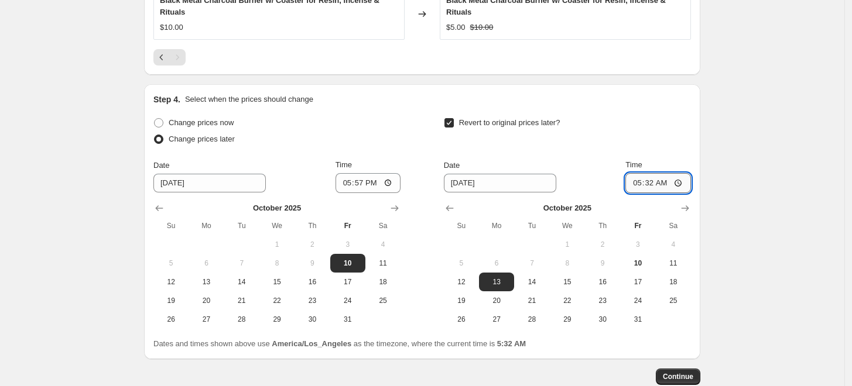
click at [634, 179] on input "05:32" at bounding box center [658, 183] width 66 height 20
type input "23:59"
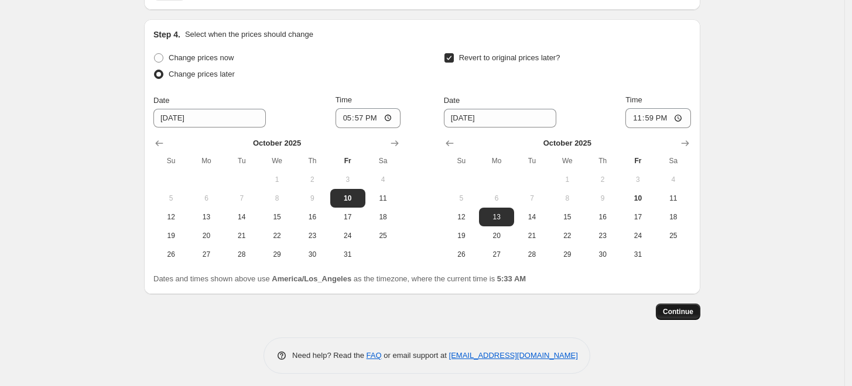
click at [700, 312] on button "Continue" at bounding box center [678, 312] width 44 height 16
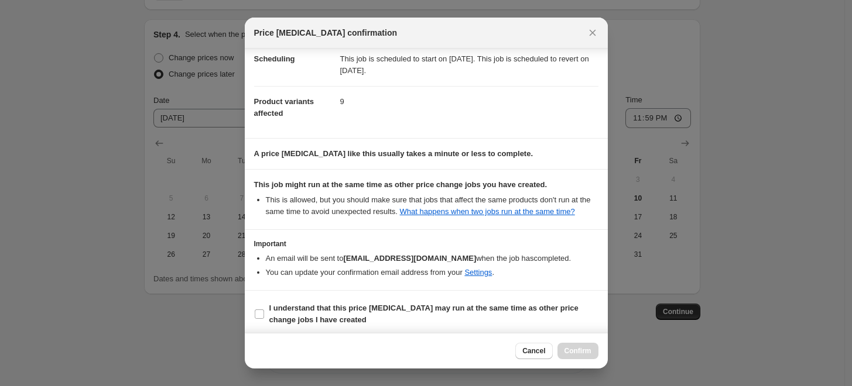
scroll to position [103, 0]
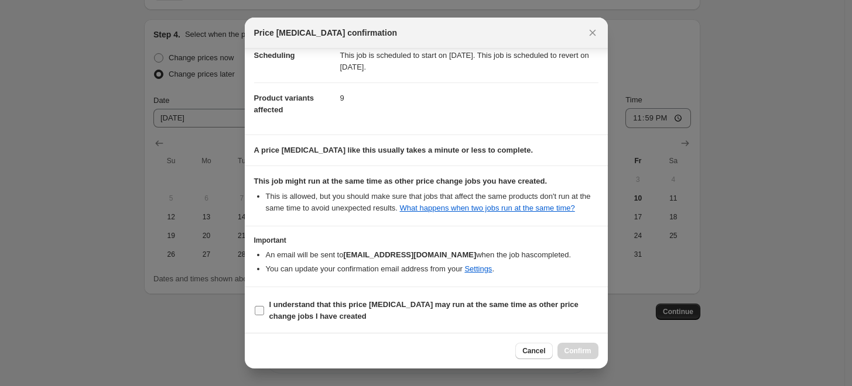
click at [257, 306] on input "I understand that this price change job may run at the same time as other price…" at bounding box center [259, 310] width 9 height 9
checkbox input "true"
click at [578, 350] on span "Confirm" at bounding box center [577, 351] width 27 height 9
type input "10/10 Live Sale ~ $5.00 (Keychains, Pendants & Resin)"
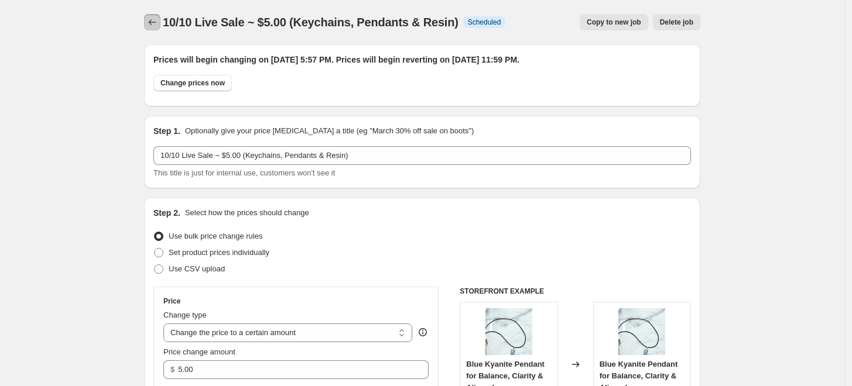
click at [152, 18] on icon "Price change jobs" at bounding box center [152, 22] width 12 height 12
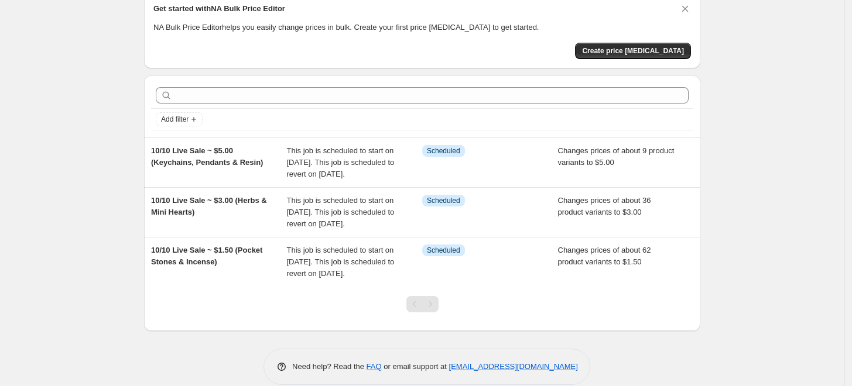
scroll to position [65, 0]
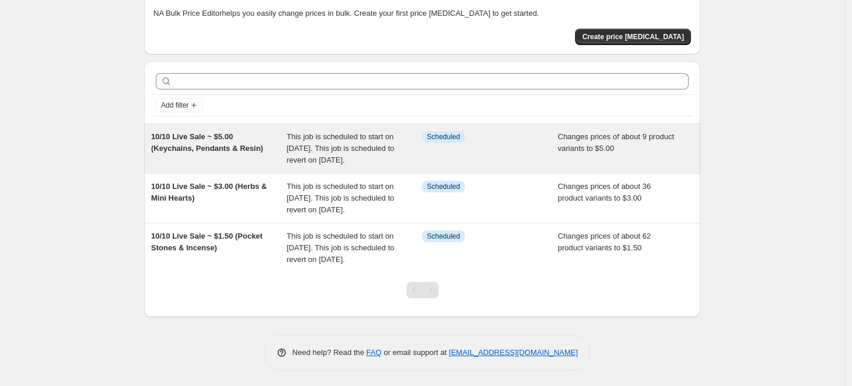
click at [343, 142] on span "This job is scheduled to start on October 10, 2025. This job is scheduled to re…" at bounding box center [341, 148] width 108 height 32
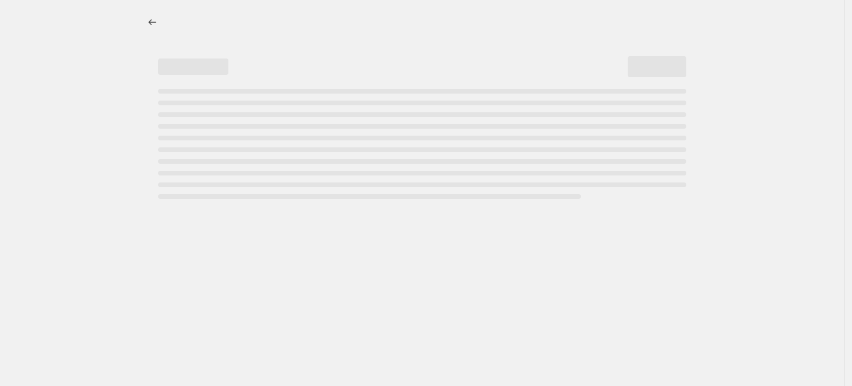
select select "collection"
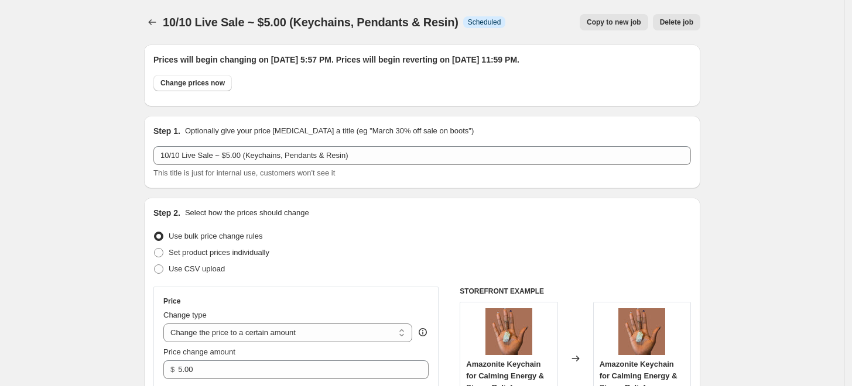
click at [596, 24] on span "Copy to new job" at bounding box center [614, 22] width 54 height 9
select select "collection"
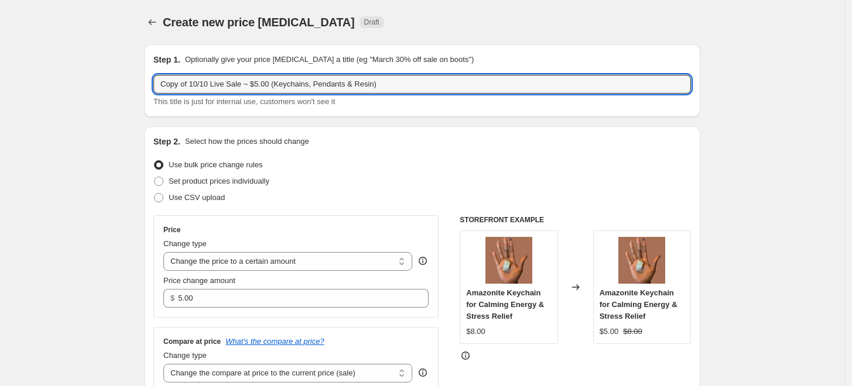
drag, startPoint x: 190, startPoint y: 79, endPoint x: 156, endPoint y: 81, distance: 34.0
click at [156, 81] on div "Step 1. Optionally give your price change job a title (eg "March 30% off sale o…" at bounding box center [422, 80] width 556 height 73
click at [230, 81] on input "10/10 Live Sale ~ $5.00 (Keychains, Pendants & Resin)" at bounding box center [422, 84] width 538 height 19
drag, startPoint x: 280, startPoint y: 83, endPoint x: 249, endPoint y: 88, distance: 31.4
click at [249, 88] on input "10/10 Live Sale ~ $6.00 (Keychains, Pendants & Resin)" at bounding box center [422, 84] width 538 height 19
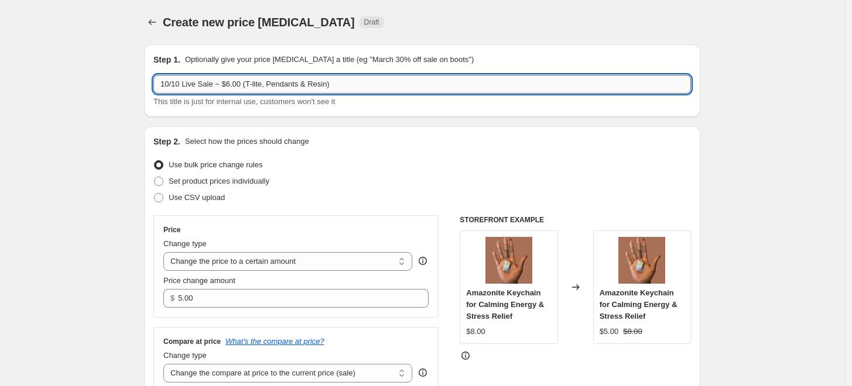
drag, startPoint x: 310, startPoint y: 84, endPoint x: 326, endPoint y: 81, distance: 16.1
click at [326, 81] on input "10/10 Live Sale ~ $6.00 (T-lite, Pendants & Resin)" at bounding box center [422, 84] width 538 height 19
click at [268, 81] on input "10/10 Live Sale ~ $6.00 (T-lite, Pendants & Palm Stones)" at bounding box center [422, 84] width 538 height 19
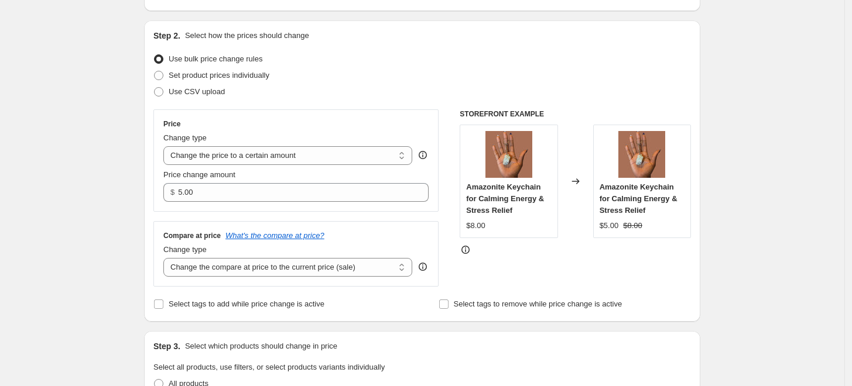
scroll to position [130, 0]
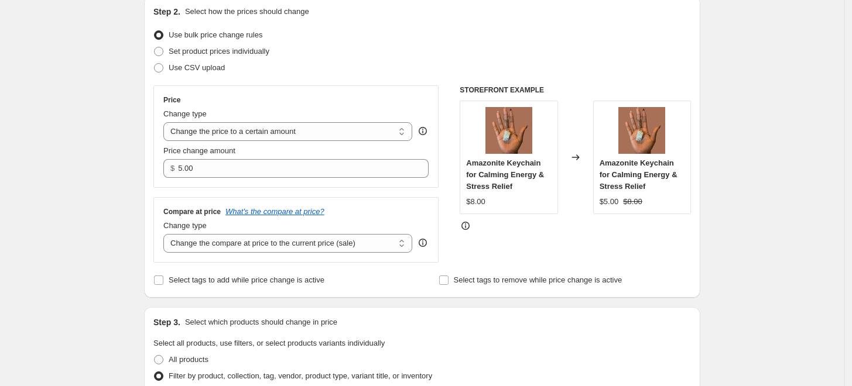
type input "10/10 Live Sale ~ $6.00 (T-lite, Mini Pendants & Palm Stones)"
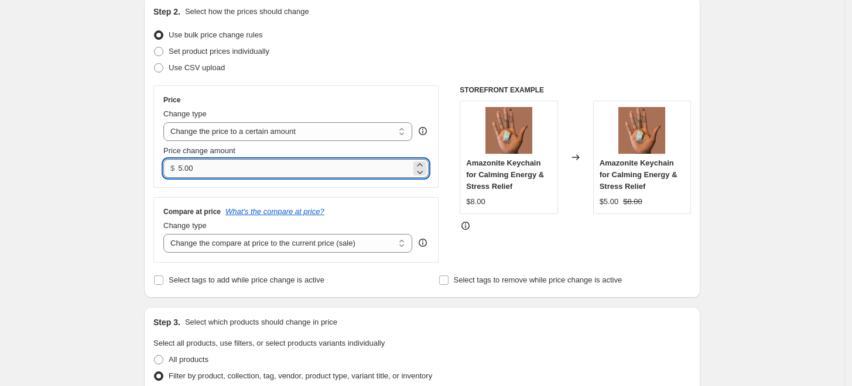
click at [183, 163] on input "5.00" at bounding box center [294, 168] width 232 height 19
type input "6.00"
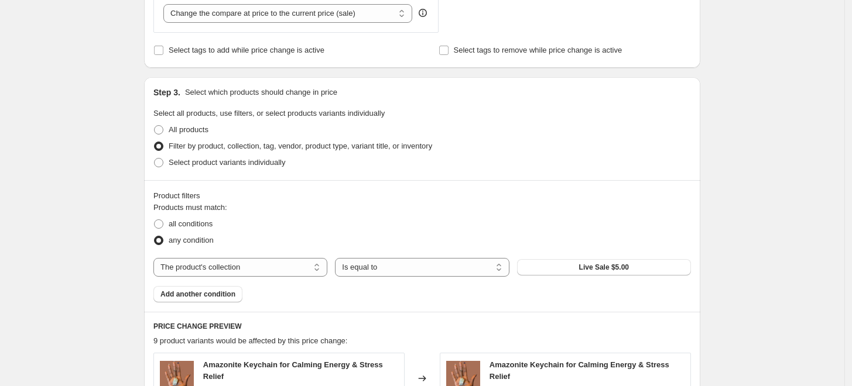
scroll to position [390, 0]
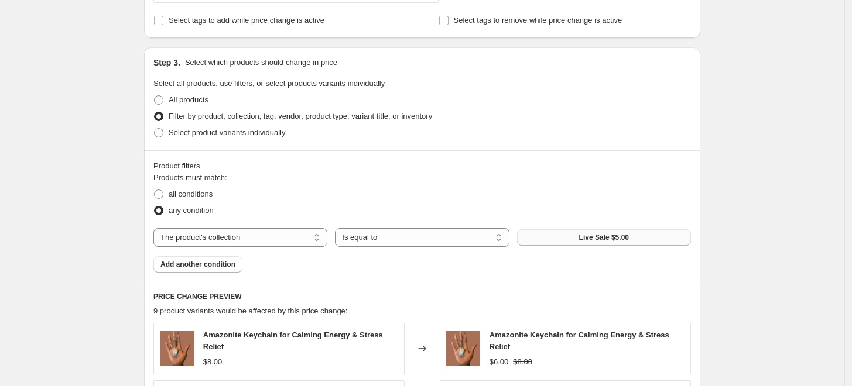
click at [611, 238] on span "Live Sale $5.00" at bounding box center [604, 237] width 50 height 9
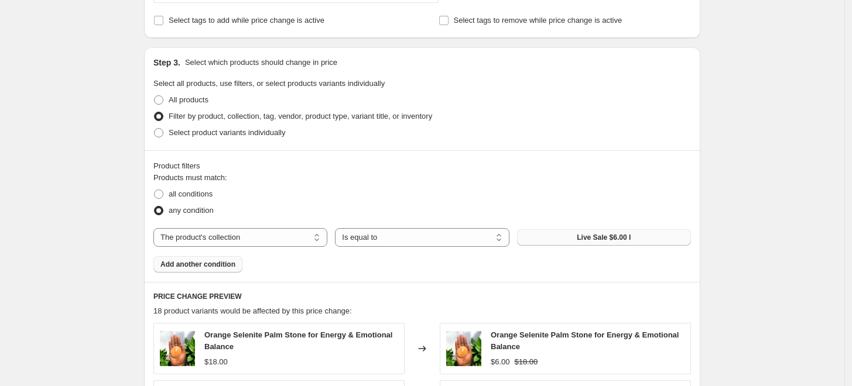
click at [210, 266] on span "Add another condition" at bounding box center [197, 264] width 75 height 9
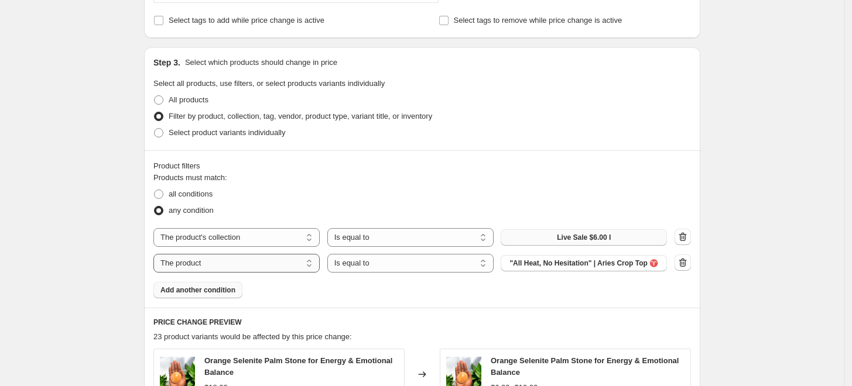
click at [314, 265] on select "The product The product's collection The product's tag The product's vendor The…" at bounding box center [236, 263] width 166 height 19
select select "collection"
click at [611, 262] on button "All Candles" at bounding box center [584, 263] width 166 height 16
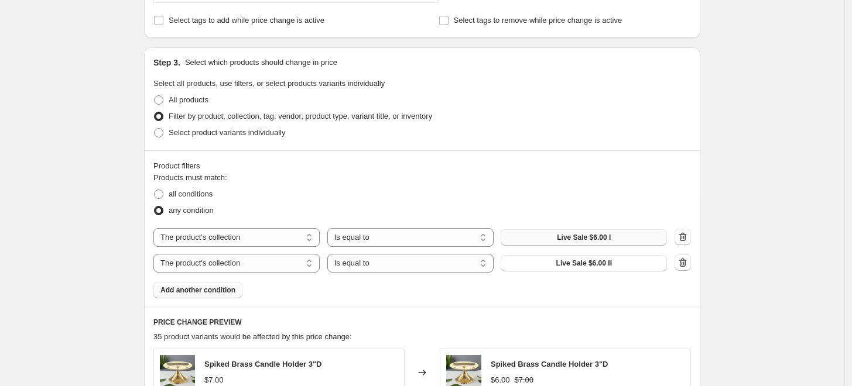
scroll to position [455, 0]
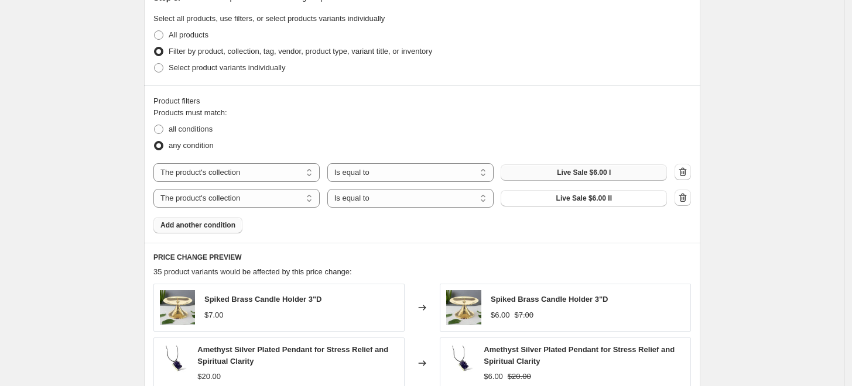
click at [204, 225] on span "Add another condition" at bounding box center [197, 225] width 75 height 9
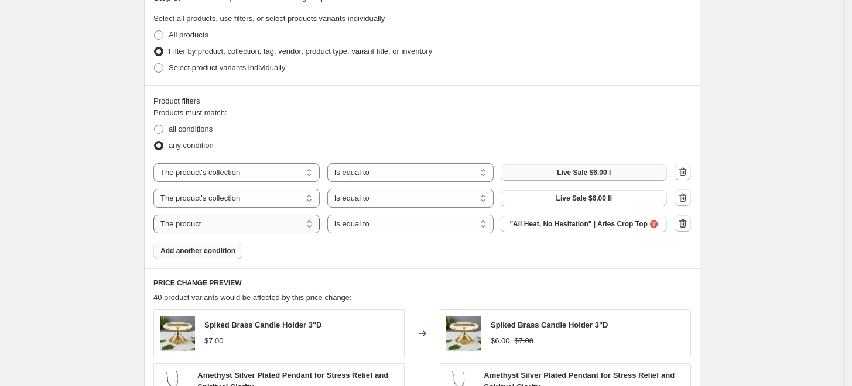
click at [311, 228] on select "The product The product's collection The product's tag The product's vendor The…" at bounding box center [236, 224] width 166 height 19
select select "collection"
click at [597, 227] on span "All Candles" at bounding box center [584, 224] width 38 height 9
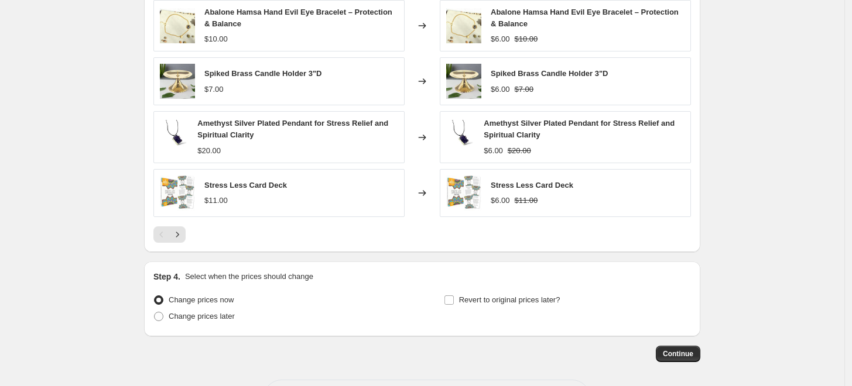
scroll to position [869, 0]
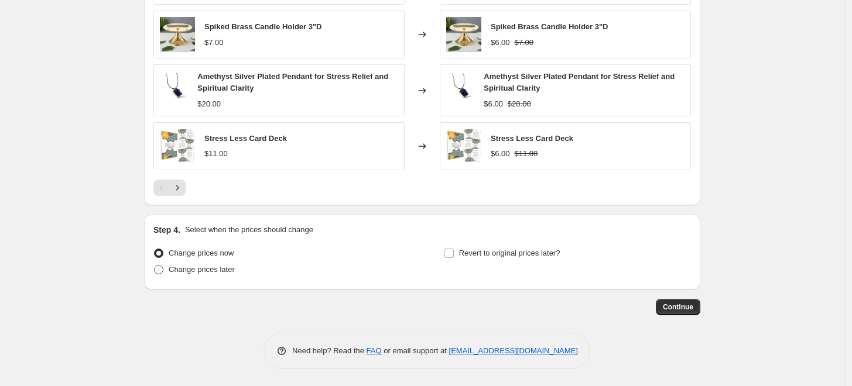
click at [163, 271] on span at bounding box center [158, 269] width 9 height 9
click at [155, 266] on input "Change prices later" at bounding box center [154, 265] width 1 height 1
radio input "true"
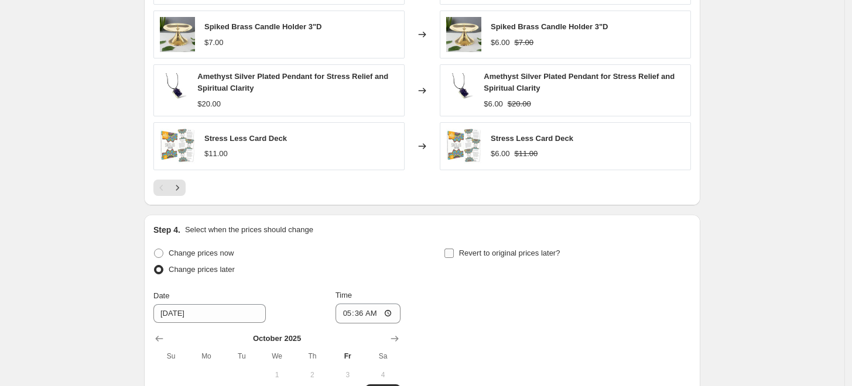
click at [449, 250] on input "Revert to original prices later?" at bounding box center [448, 253] width 9 height 9
checkbox input "true"
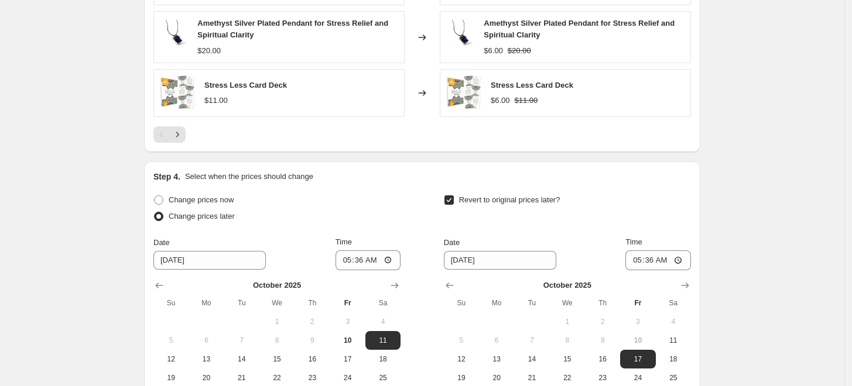
scroll to position [999, 0]
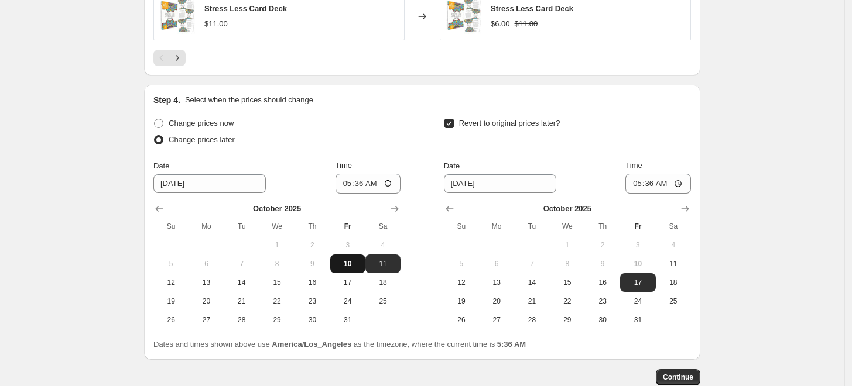
click at [351, 265] on span "10" at bounding box center [348, 263] width 26 height 9
type input "10/10/2025"
click at [362, 184] on input "05:36" at bounding box center [369, 184] width 66 height 20
type input "17:57"
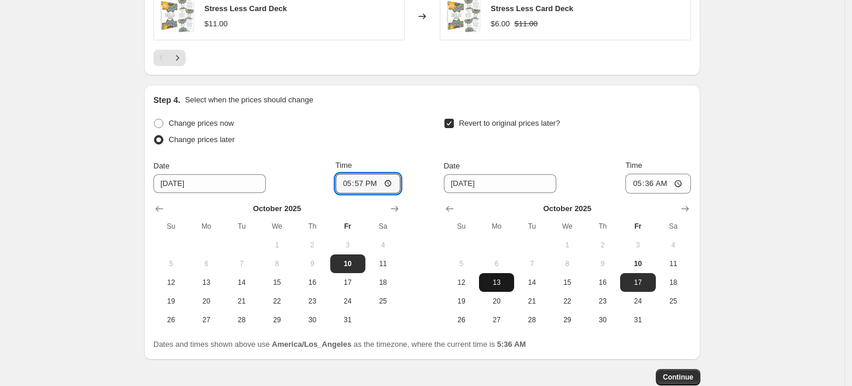
click at [500, 286] on span "13" at bounding box center [497, 282] width 26 height 9
type input "10/13/2025"
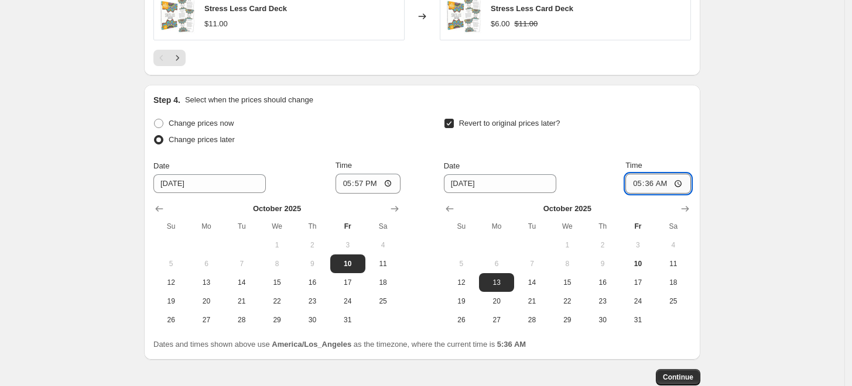
click at [635, 182] on input "05:36" at bounding box center [658, 184] width 66 height 20
type input "23:59"
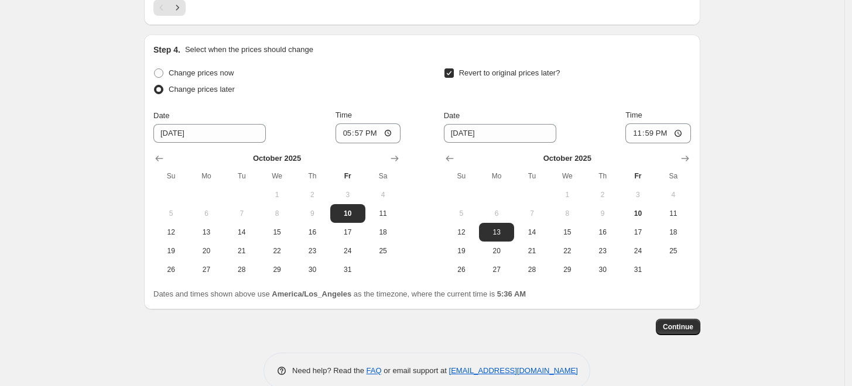
scroll to position [1064, 0]
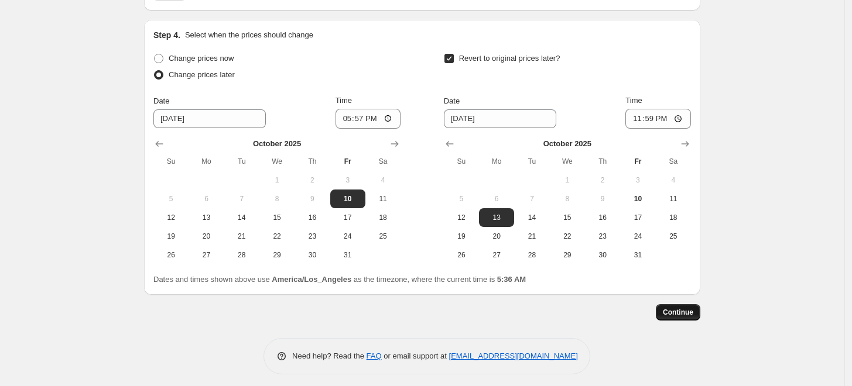
click at [700, 311] on button "Continue" at bounding box center [678, 312] width 44 height 16
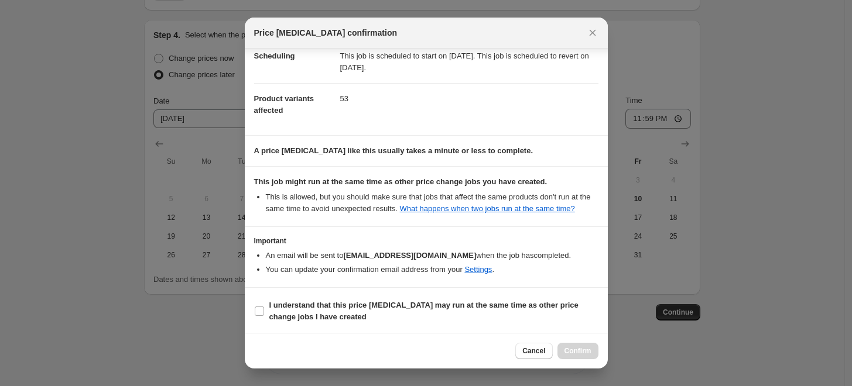
scroll to position [103, 0]
click at [259, 309] on input "I understand that this price change job may run at the same time as other price…" at bounding box center [259, 310] width 9 height 9
checkbox input "true"
click at [586, 353] on span "Confirm" at bounding box center [577, 351] width 27 height 9
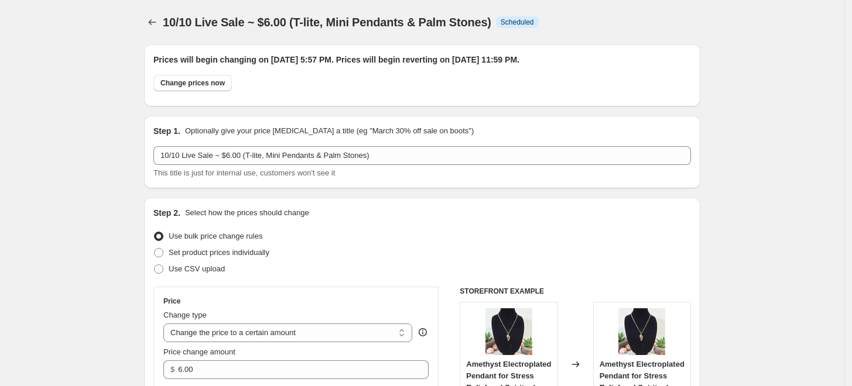
type input "10/10 Live Sale ~ $6.00 (T-lite, Mini Pendants & Palm Stones)"
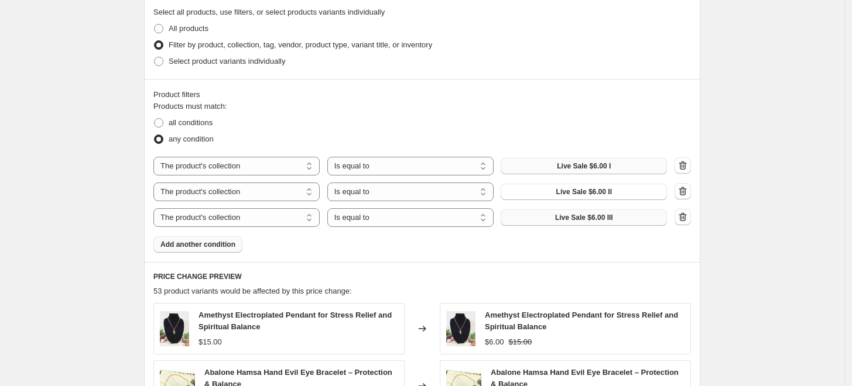
scroll to position [555, 0]
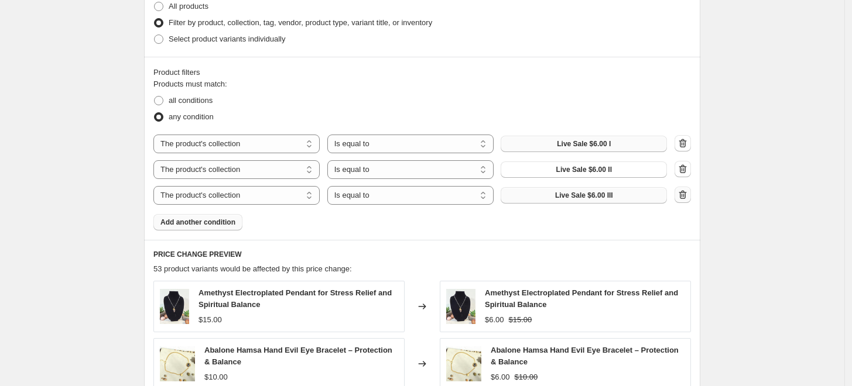
click at [684, 196] on icon "button" at bounding box center [683, 196] width 1 height 4
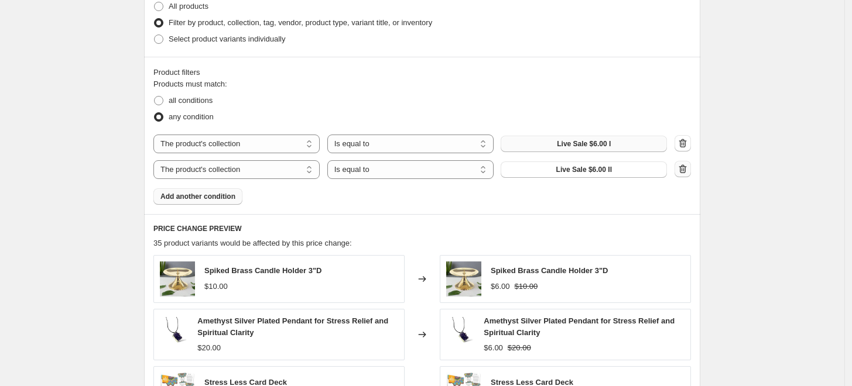
click at [683, 173] on icon "button" at bounding box center [683, 169] width 12 height 12
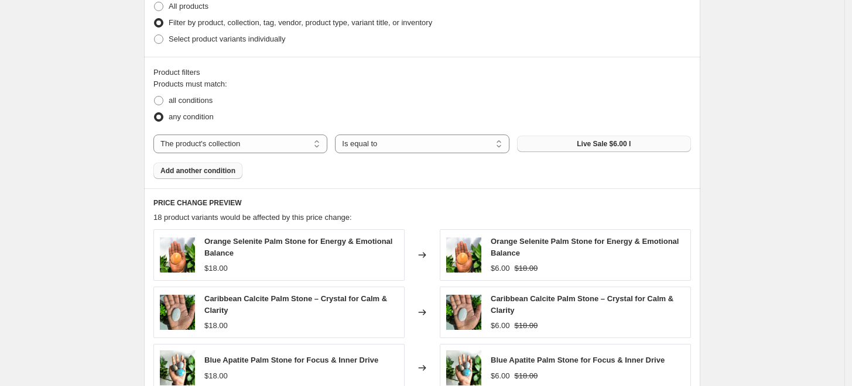
click at [178, 170] on span "Add another condition" at bounding box center [197, 170] width 75 height 9
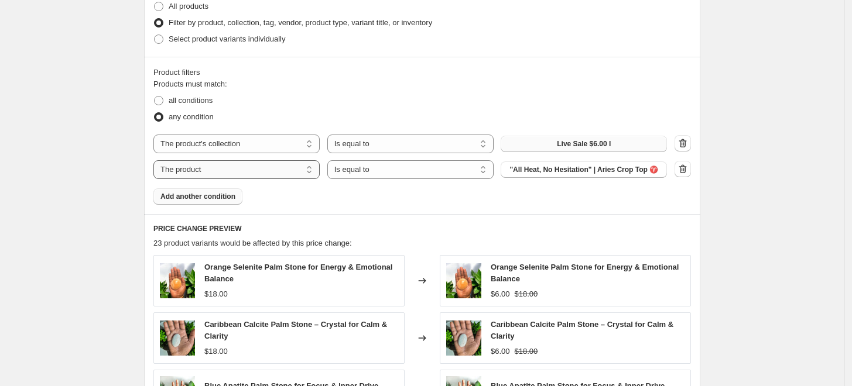
click at [311, 170] on select "The product The product's collection The product's tag The product's vendor The…" at bounding box center [236, 169] width 166 height 19
select select "collection"
click at [602, 172] on span "All Candles" at bounding box center [584, 169] width 38 height 9
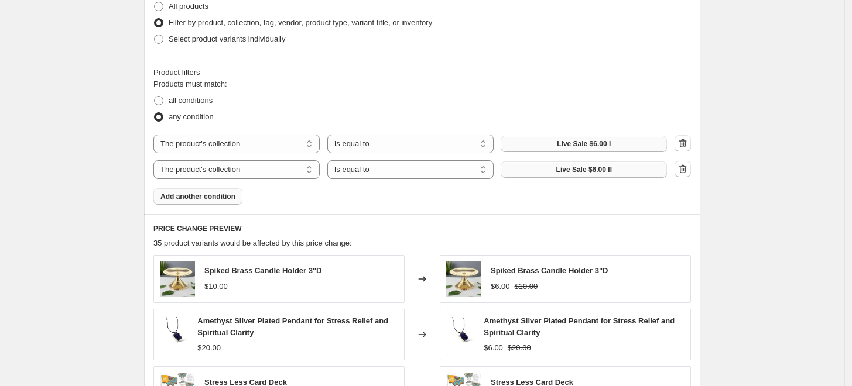
click at [223, 199] on span "Add another condition" at bounding box center [197, 196] width 75 height 9
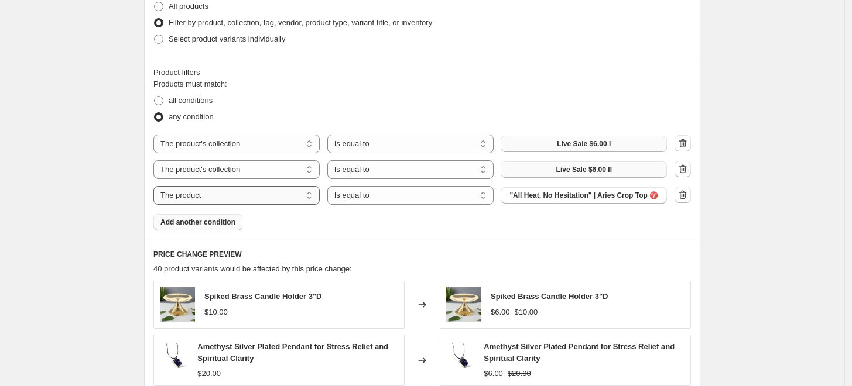
click at [295, 199] on select "The product The product's collection The product's tag The product's vendor The…" at bounding box center [236, 195] width 166 height 19
select select "collection"
click at [595, 201] on button "All Candles" at bounding box center [584, 195] width 166 height 16
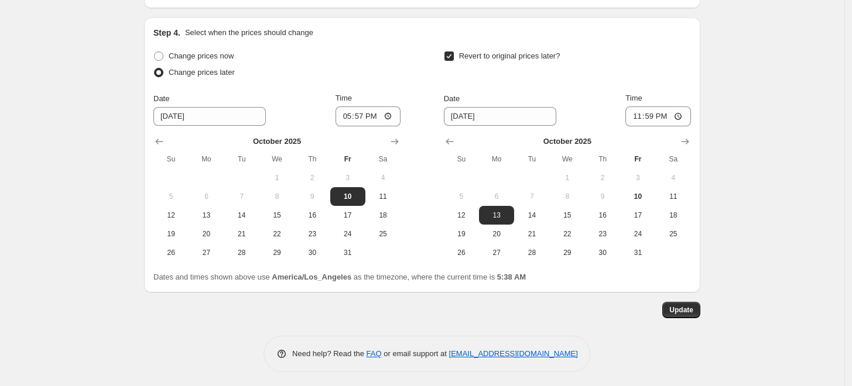
scroll to position [1141, 0]
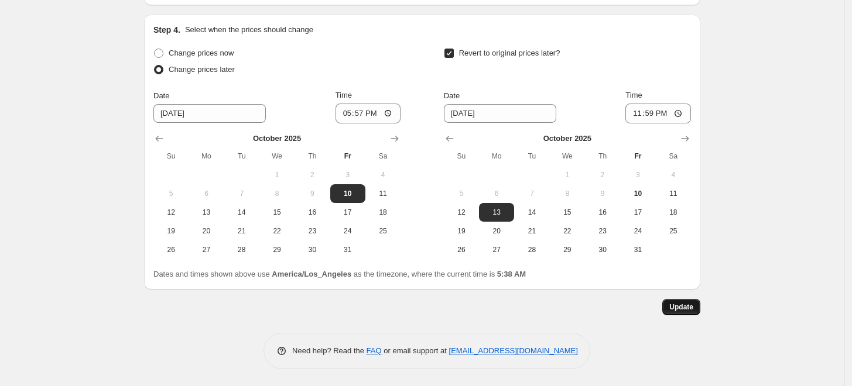
click at [697, 307] on button "Update" at bounding box center [681, 307] width 38 height 16
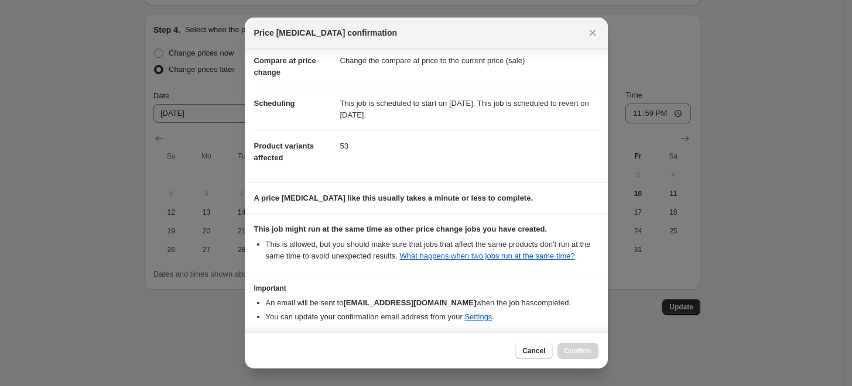
scroll to position [103, 0]
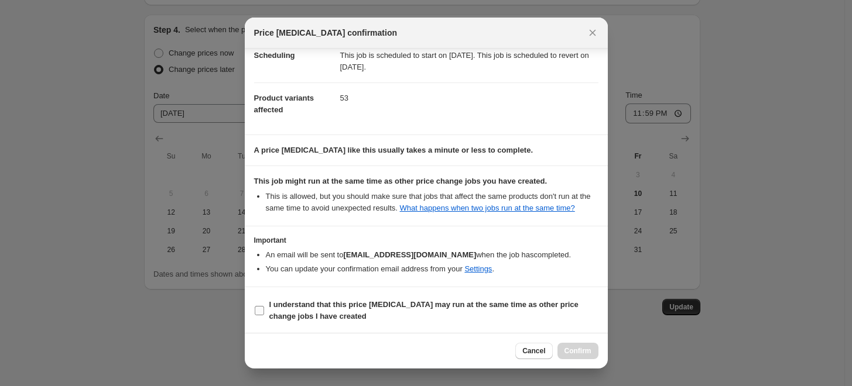
click at [262, 309] on input "I understand that this price change job may run at the same time as other price…" at bounding box center [259, 310] width 9 height 9
checkbox input "true"
click at [571, 354] on span "Confirm" at bounding box center [577, 351] width 27 height 9
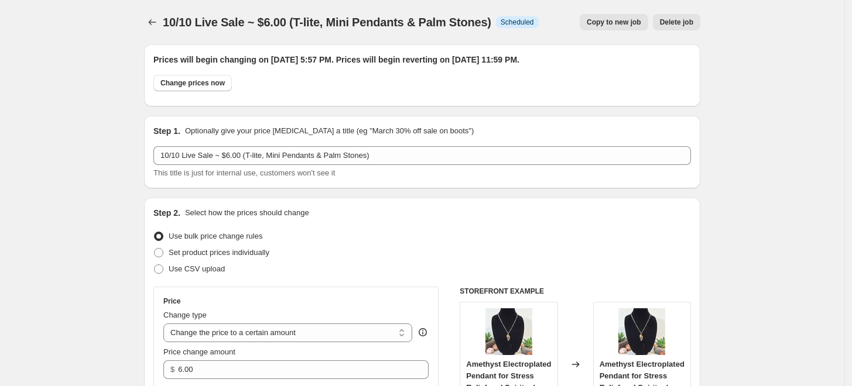
scroll to position [0, 0]
click at [158, 21] on icon "Price change jobs" at bounding box center [152, 22] width 12 height 12
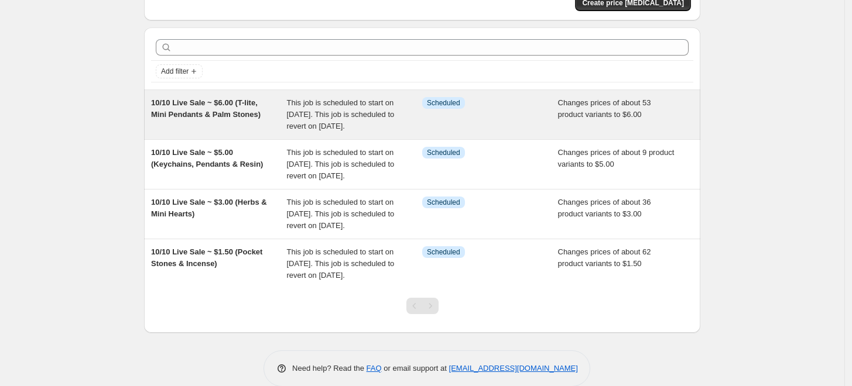
scroll to position [130, 0]
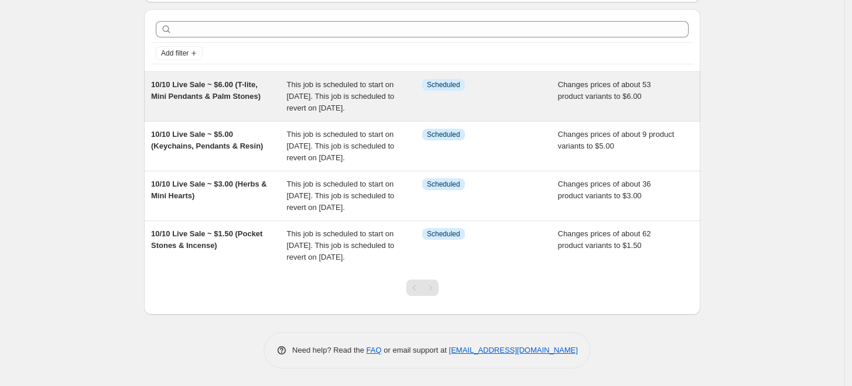
click at [412, 79] on div "This job is scheduled to start on October 10, 2025. This job is scheduled to re…" at bounding box center [355, 96] width 136 height 35
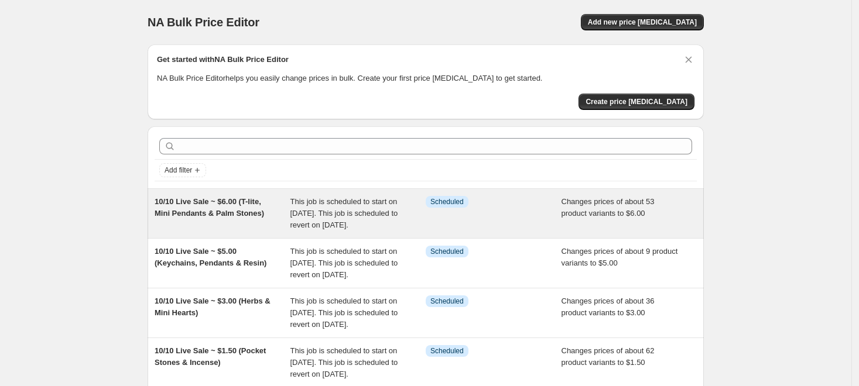
select select "collection"
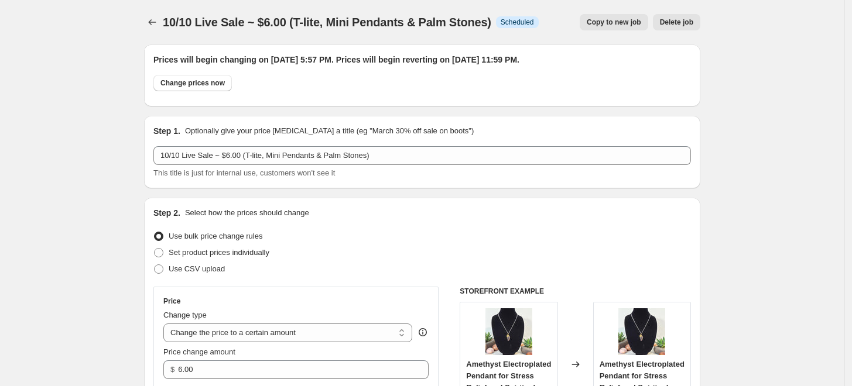
click at [608, 21] on span "Copy to new job" at bounding box center [614, 22] width 54 height 9
select select "collection"
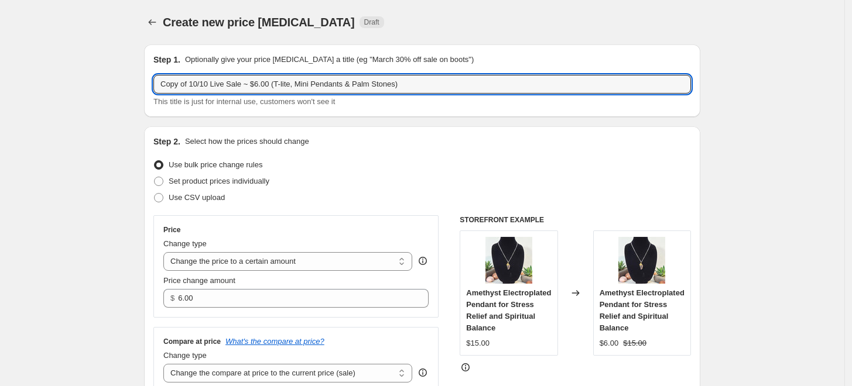
drag, startPoint x: 190, startPoint y: 85, endPoint x: 134, endPoint y: 87, distance: 55.6
click at [168, 84] on input "10/10 Live Sale ~ $6.00 (T-lite, Mini Pendants & Palm Stones)" at bounding box center [422, 84] width 538 height 19
click at [166, 86] on input "10/10 Live Sale ~ $6.00 (T-lite, Mini Pendants & Palm Stones)" at bounding box center [422, 84] width 538 height 19
click at [230, 84] on input "10/10 Live Sale ~ $6.00 (T-lite, Mini Pendants & Palm Stones)" at bounding box center [422, 84] width 538 height 19
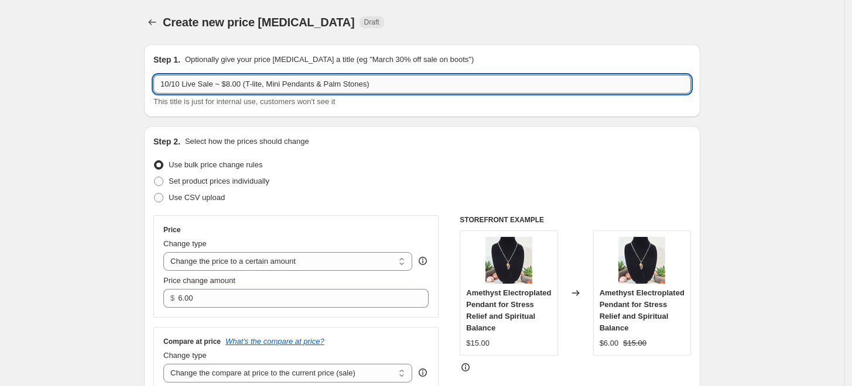
drag, startPoint x: 365, startPoint y: 84, endPoint x: 248, endPoint y: 90, distance: 117.9
click at [248, 90] on input "10/10 Live Sale ~ $8.00 (T-lite, Mini Pendants & Palm Stones)" at bounding box center [422, 84] width 538 height 19
type input "10/10 Live Sale ~ $8.00 (Burners & Spray)"
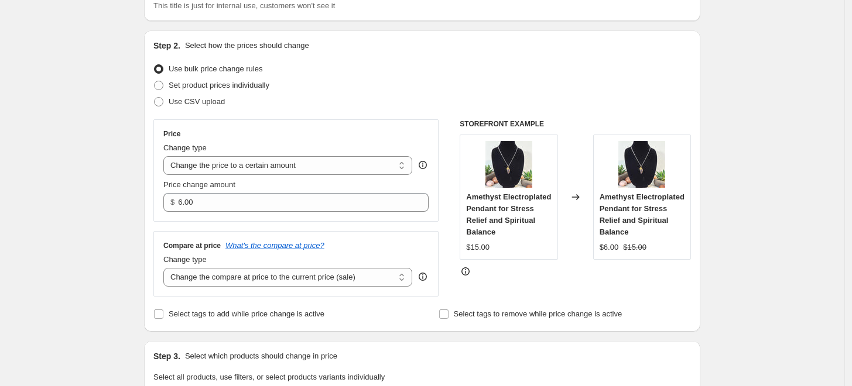
scroll to position [130, 0]
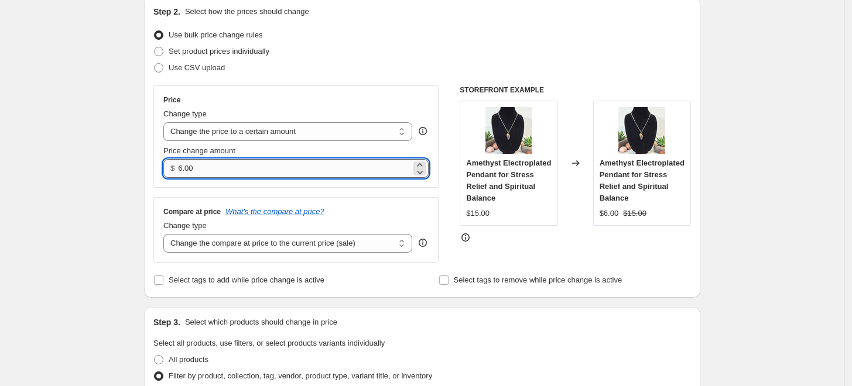
click at [183, 162] on input "6.00" at bounding box center [294, 168] width 232 height 19
type input "8.00"
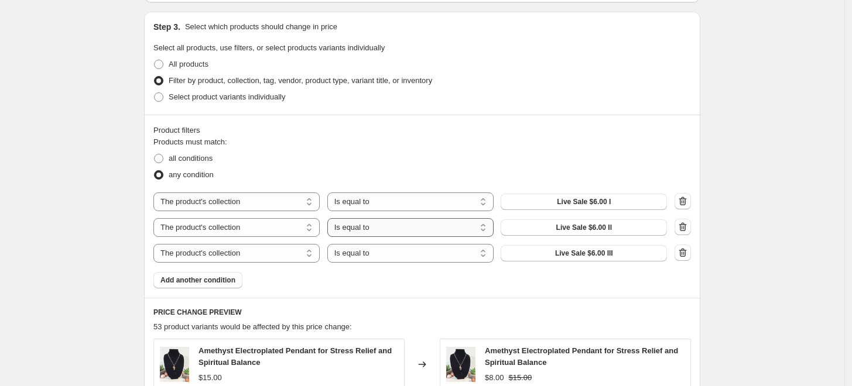
scroll to position [455, 0]
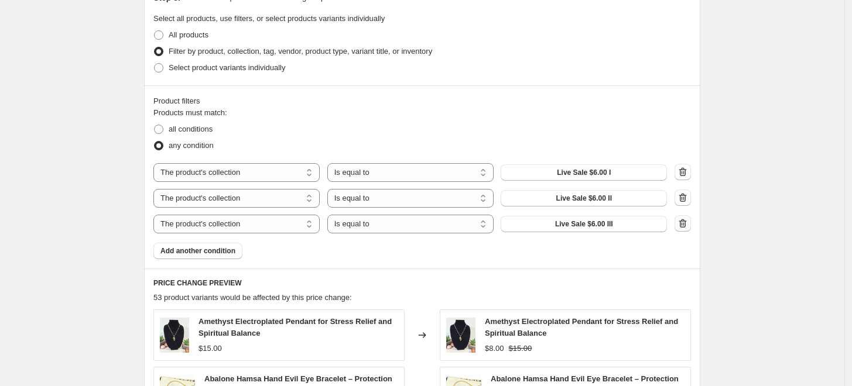
click at [688, 225] on icon "button" at bounding box center [683, 224] width 12 height 12
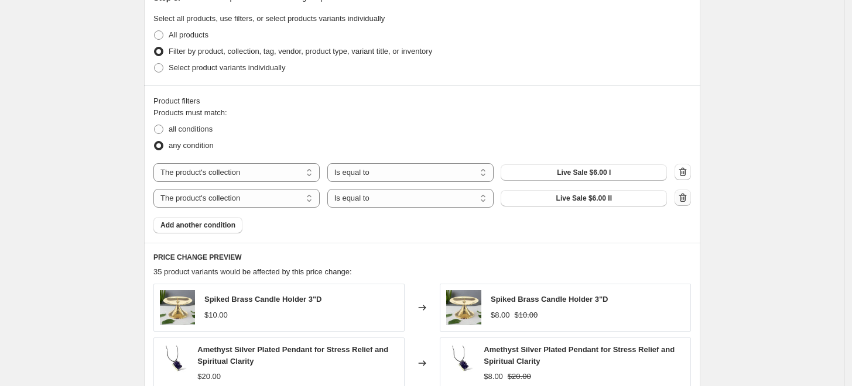
click at [685, 201] on icon "button" at bounding box center [683, 198] width 12 height 12
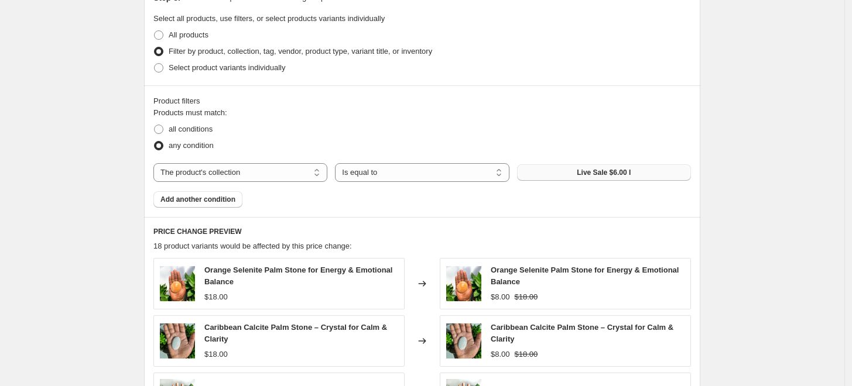
click at [593, 172] on span "Live Sale $6.00 I" at bounding box center [604, 172] width 54 height 9
